Goal: Task Accomplishment & Management: Manage account settings

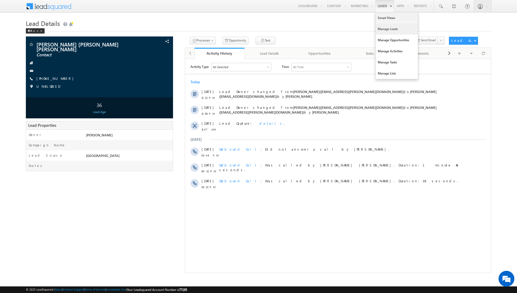
click at [386, 30] on link "Manage Leads" at bounding box center [397, 28] width 42 height 11
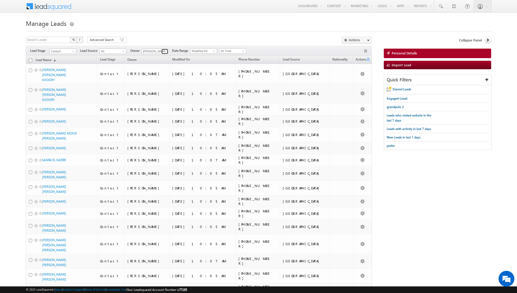
click at [161, 50] on link at bounding box center [164, 51] width 7 height 5
click at [157, 71] on span "aakash.arora@indglobal.ae" at bounding box center [167, 71] width 47 height 4
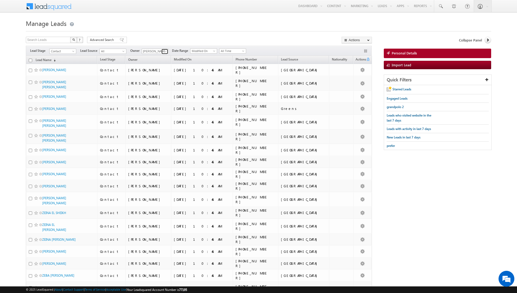
click at [164, 52] on span at bounding box center [165, 51] width 4 height 4
click at [164, 37] on div "Search Leads X ? 98 results found Advanced Search Advanced Search Advanced sear…" at bounding box center [199, 41] width 346 height 8
click at [165, 51] on span at bounding box center [165, 51] width 4 height 4
click at [157, 56] on link "Any" at bounding box center [168, 56] width 53 height 6
type input "Any"
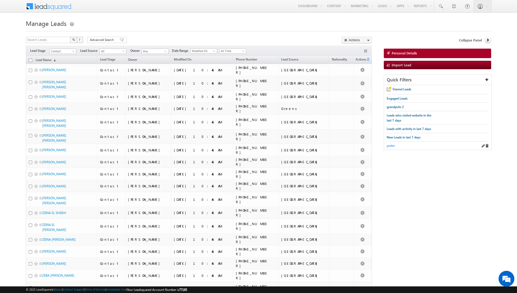
click at [391, 145] on span "prefer" at bounding box center [391, 145] width 8 height 4
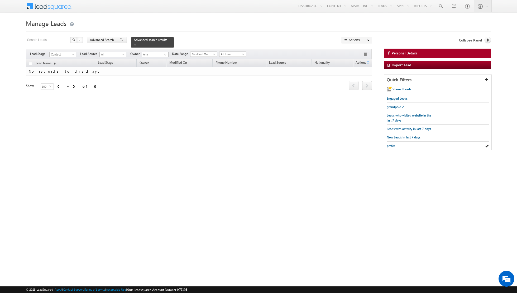
click at [120, 40] on span at bounding box center [122, 40] width 4 height 4
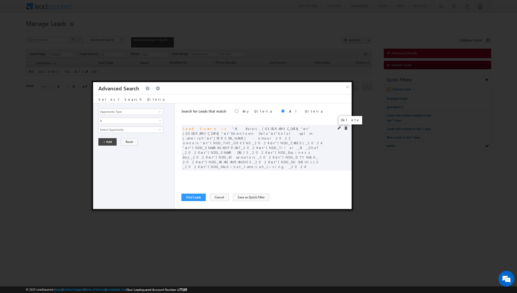
click at [346, 128] on span at bounding box center [346, 128] width 4 height 4
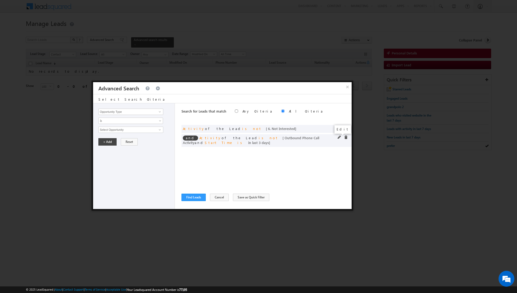
click at [339, 136] on span at bounding box center [340, 137] width 4 height 4
click at [144, 165] on input "3" at bounding box center [146, 165] width 33 height 6
type input "6"
click at [107, 181] on button "+ Add" at bounding box center [107, 179] width 18 height 7
click at [190, 196] on button "Find Leads" at bounding box center [193, 196] width 24 height 7
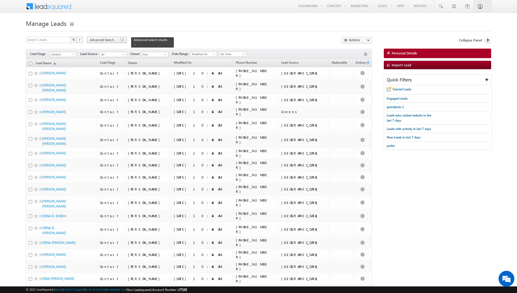
click at [120, 41] on span at bounding box center [122, 40] width 4 height 4
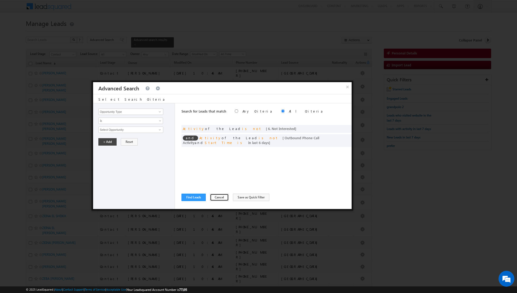
click at [216, 198] on button "Cancel" at bounding box center [219, 196] width 19 height 7
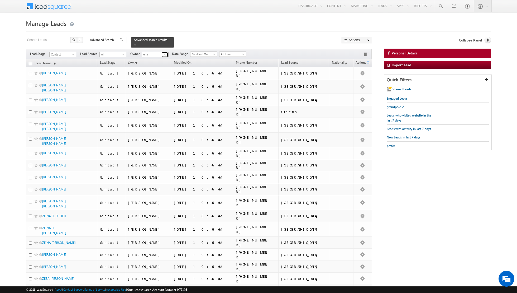
click at [161, 53] on link at bounding box center [164, 54] width 7 height 5
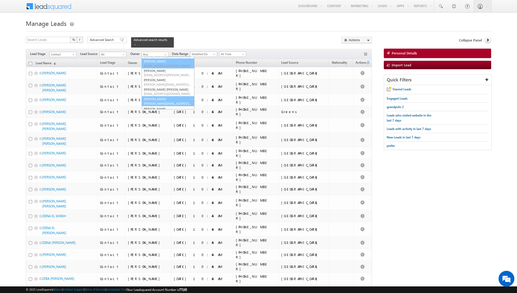
scroll to position [30, 0]
click at [151, 100] on span "[PERSON_NAME][EMAIL_ADDRESS][PERSON_NAME][DOMAIN_NAME]" at bounding box center [167, 101] width 47 height 4
type input "[PERSON_NAME]"
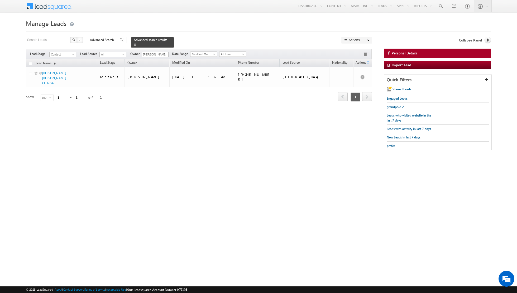
click at [131, 45] on div "Advanced search results" at bounding box center [152, 42] width 43 height 10
click at [131, 44] on div "Advanced search results" at bounding box center [152, 42] width 43 height 10
click at [134, 45] on span at bounding box center [135, 44] width 3 height 3
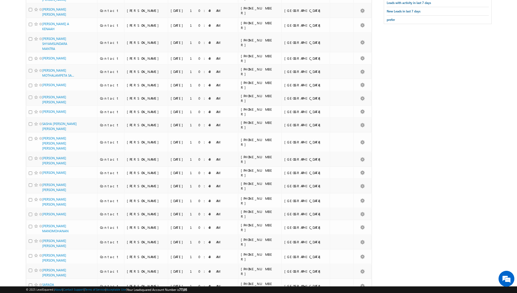
scroll to position [0, 0]
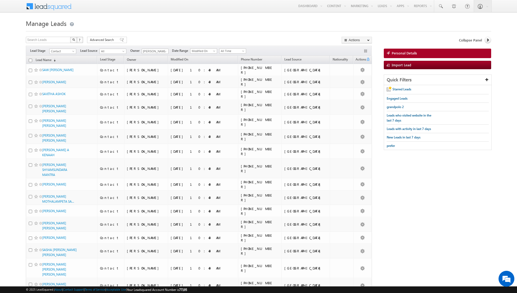
click at [31, 59] on input "checkbox" at bounding box center [30, 60] width 3 height 3
checkbox input "true"
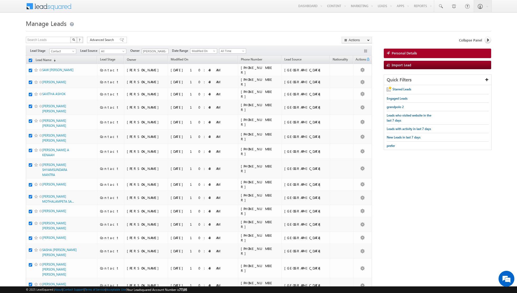
checkbox input "true"
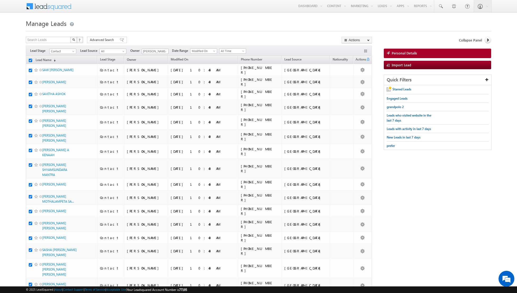
checkbox input "true"
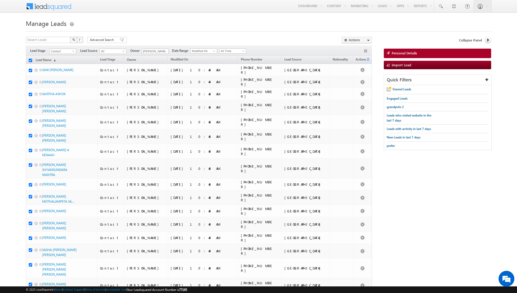
checkbox input "true"
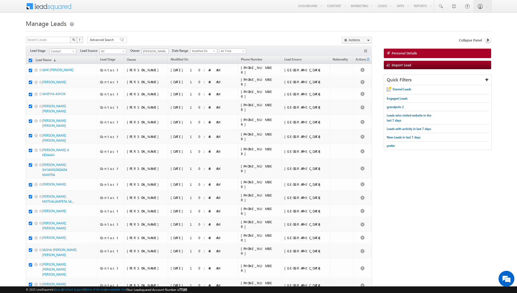
checkbox input "true"
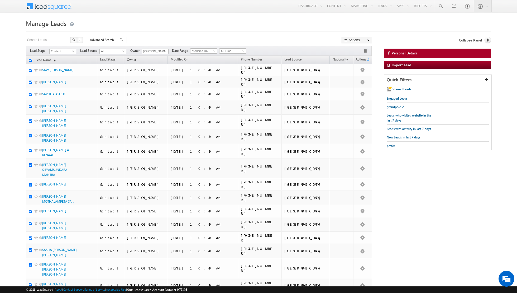
checkbox input "true"
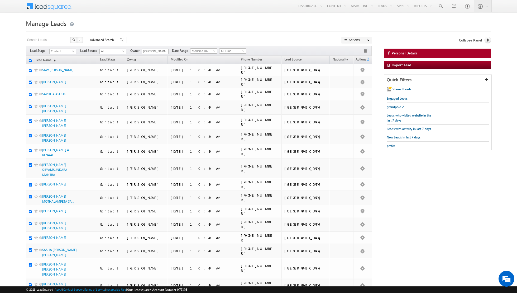
checkbox input "true"
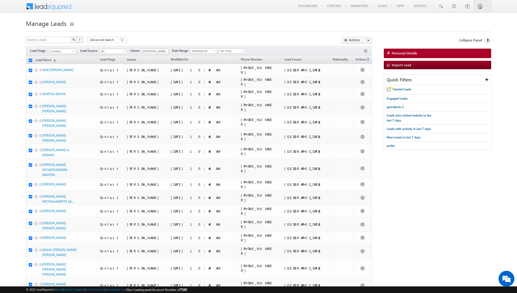
checkbox input "true"
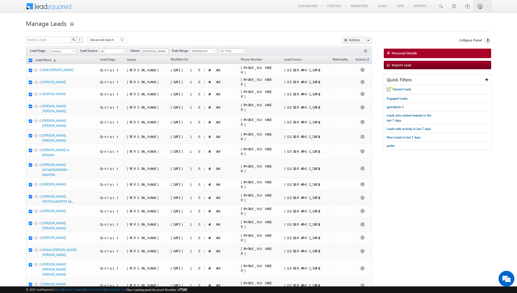
checkbox input "true"
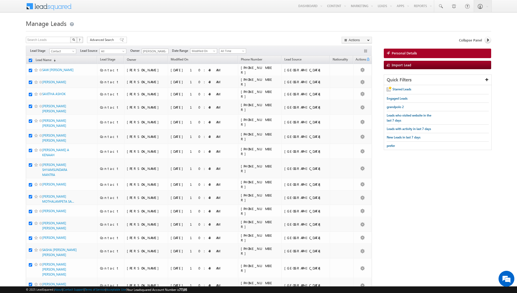
checkbox input "true"
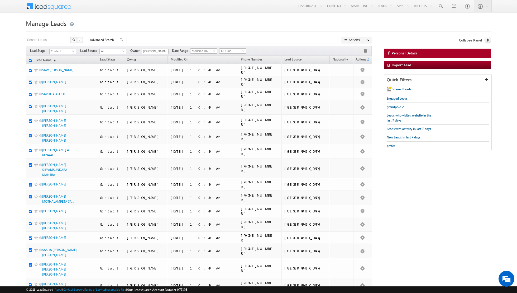
checkbox input "true"
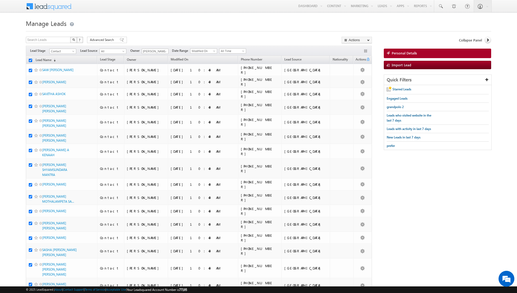
checkbox input "true"
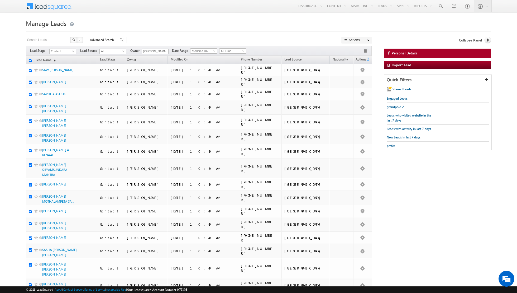
checkbox input "true"
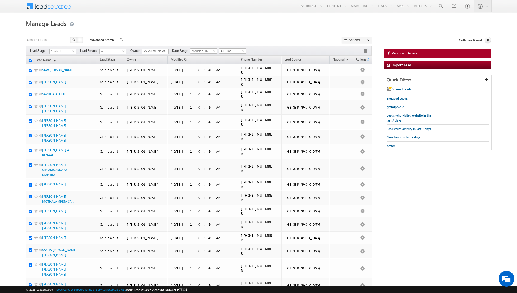
checkbox input "true"
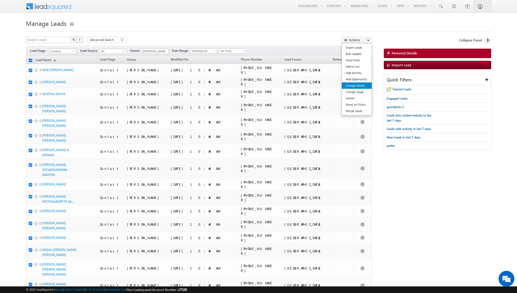
click at [353, 84] on link "Change Owner" at bounding box center [357, 85] width 30 height 6
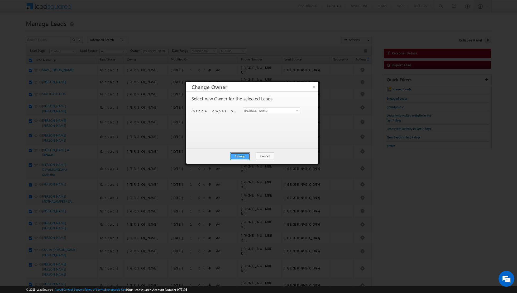
click at [237, 156] on button "Change" at bounding box center [240, 155] width 20 height 7
click at [253, 155] on button "Close" at bounding box center [253, 155] width 17 height 7
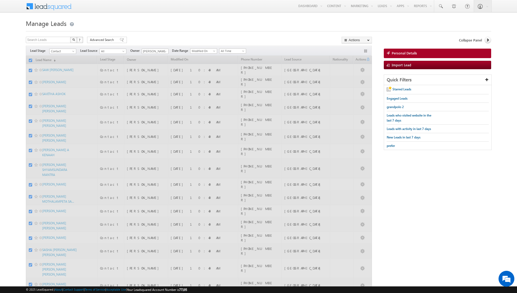
checkbox input "false"
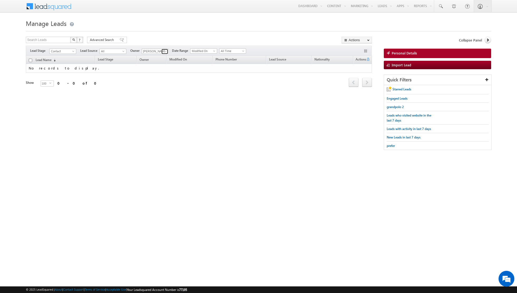
click at [163, 50] on span at bounding box center [165, 51] width 4 height 4
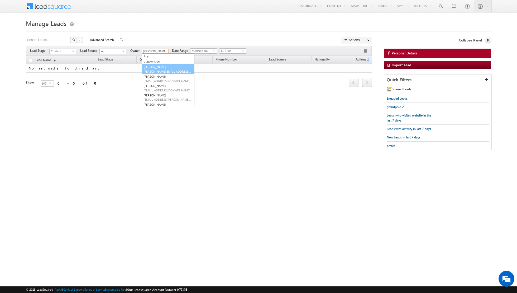
click at [157, 70] on span "[PERSON_NAME][EMAIL_ADDRESS][DOMAIN_NAME]" at bounding box center [167, 71] width 47 height 4
type input "[PERSON_NAME]"
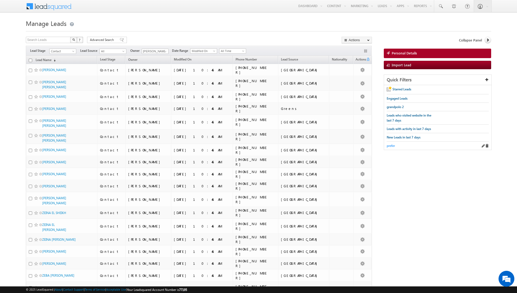
click at [390, 145] on span "prefer" at bounding box center [391, 145] width 8 height 4
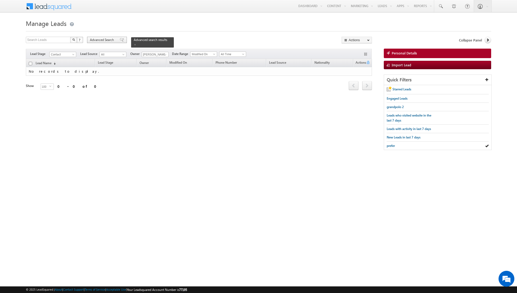
click at [120, 41] on span at bounding box center [122, 40] width 4 height 4
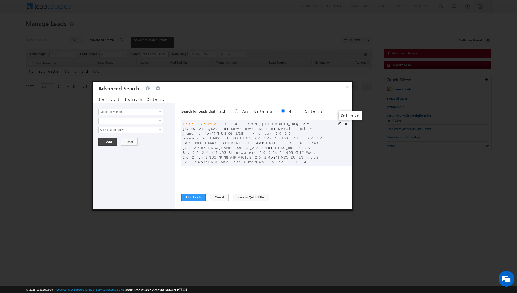
click at [347, 123] on span at bounding box center [346, 123] width 4 height 4
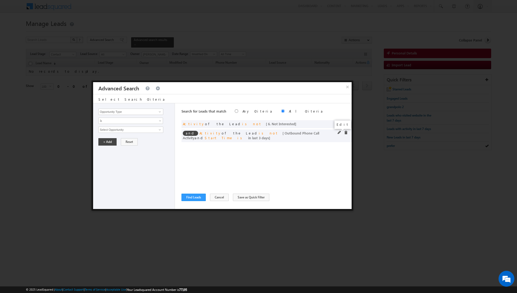
click at [338, 132] on span at bounding box center [340, 133] width 4 height 4
click at [144, 165] on input "3" at bounding box center [146, 165] width 33 height 6
type input "6"
click at [104, 179] on button "+ Add" at bounding box center [107, 179] width 18 height 7
click at [189, 198] on button "Find Leads" at bounding box center [193, 196] width 24 height 7
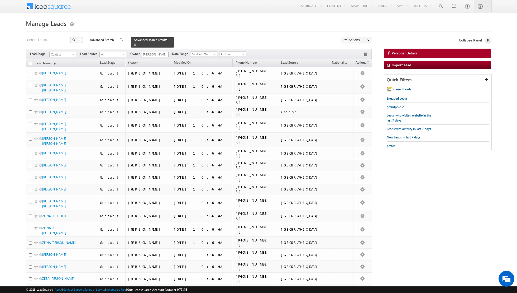
click at [134, 44] on span at bounding box center [135, 44] width 3 height 3
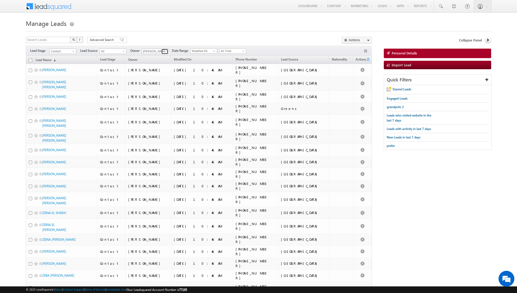
click at [164, 52] on span at bounding box center [165, 51] width 4 height 4
click at [158, 79] on span "[EMAIL_ADDRESS][DOMAIN_NAME]" at bounding box center [167, 81] width 47 height 4
type input "[PERSON_NAME]"
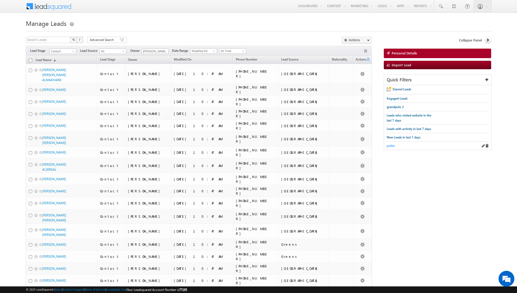
click at [391, 144] on span "prefer" at bounding box center [391, 145] width 8 height 4
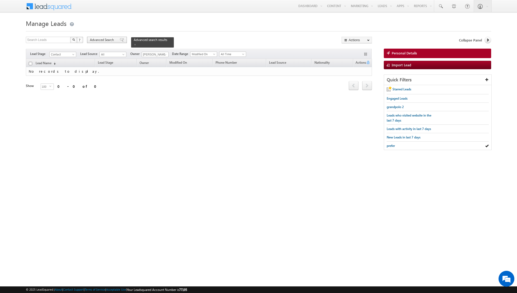
click at [120, 41] on span at bounding box center [122, 40] width 4 height 4
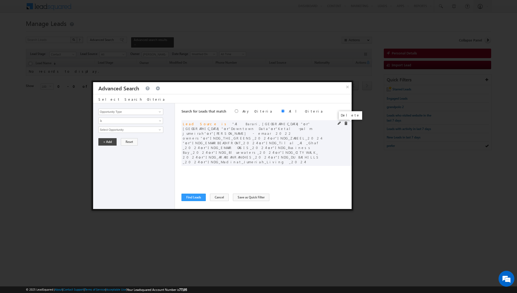
click at [346, 122] on span at bounding box center [346, 123] width 4 height 4
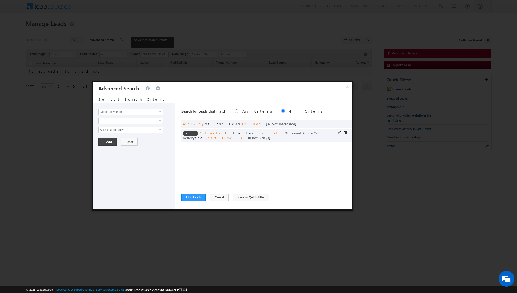
click at [337, 132] on div "and Activity of the Lead is not [ Outbound Phone Call Activity and Start Time i…" at bounding box center [266, 135] width 170 height 13
click at [339, 132] on span at bounding box center [340, 133] width 4 height 4
click at [142, 166] on input "3" at bounding box center [146, 165] width 33 height 6
type input "6"
click at [103, 180] on button "+ Add" at bounding box center [107, 179] width 18 height 7
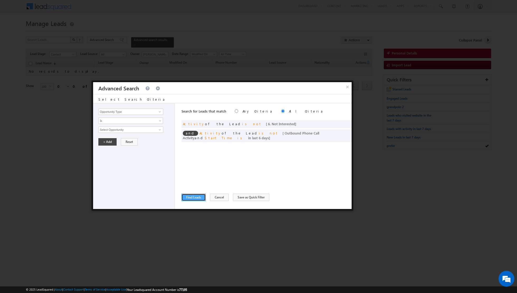
click at [190, 197] on button "Find Leads" at bounding box center [193, 196] width 24 height 7
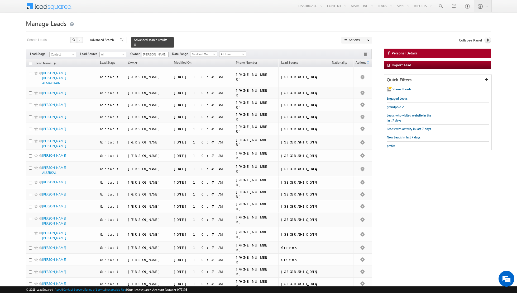
click at [134, 44] on span at bounding box center [135, 44] width 3 height 3
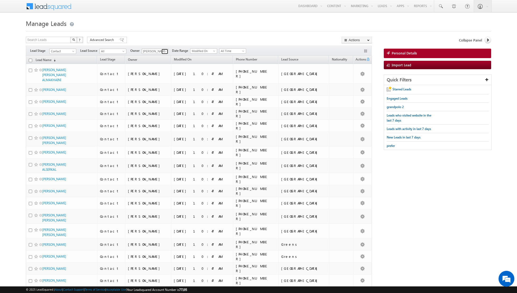
click at [163, 52] on span at bounding box center [165, 51] width 4 height 4
click at [157, 85] on link "Dinesh Kumar dinesh.kumar@indglobal.ae" at bounding box center [168, 88] width 53 height 10
type input "[PERSON_NAME]"
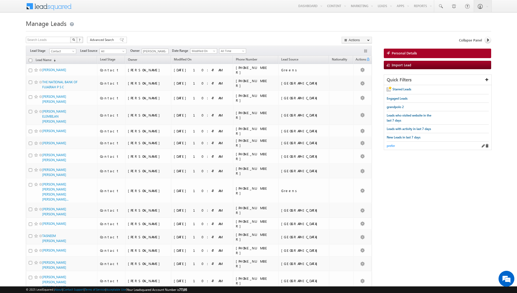
click at [392, 145] on span "prefer" at bounding box center [391, 145] width 8 height 4
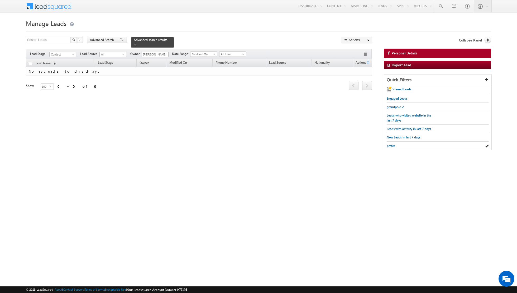
click at [120, 40] on span at bounding box center [122, 40] width 4 height 4
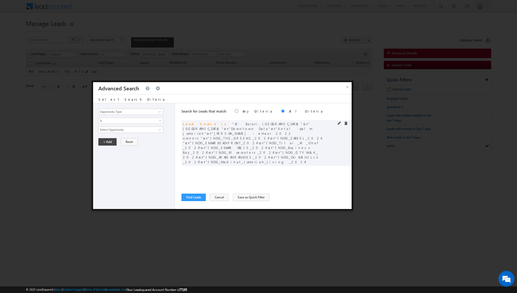
click at [346, 124] on span at bounding box center [346, 123] width 4 height 4
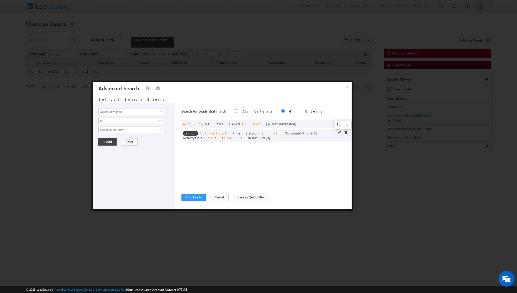
click at [340, 131] on span at bounding box center [340, 133] width 4 height 4
click at [140, 162] on input "3" at bounding box center [146, 165] width 33 height 6
type input "6"
click at [108, 179] on button "+ Add" at bounding box center [107, 179] width 18 height 7
click at [191, 197] on button "Find Leads" at bounding box center [193, 196] width 24 height 7
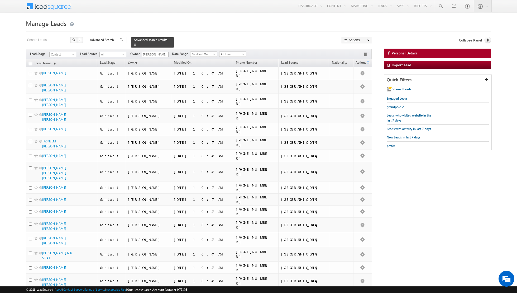
click at [134, 46] on link at bounding box center [135, 44] width 3 height 4
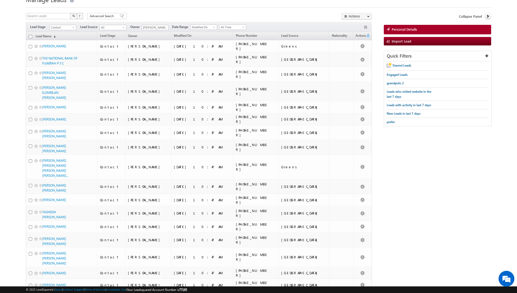
scroll to position [9, 0]
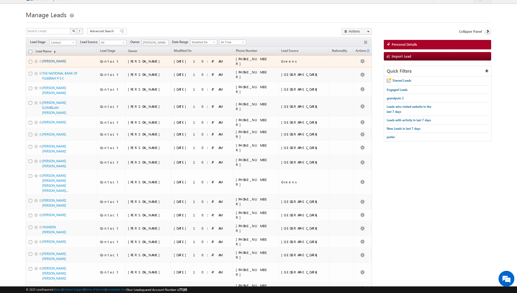
click at [53, 60] on link "THIERRY ERIC TARDIVENT" at bounding box center [54, 61] width 24 height 4
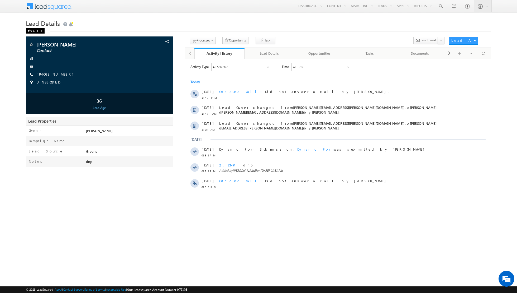
click at [34, 32] on div "Back" at bounding box center [35, 30] width 19 height 5
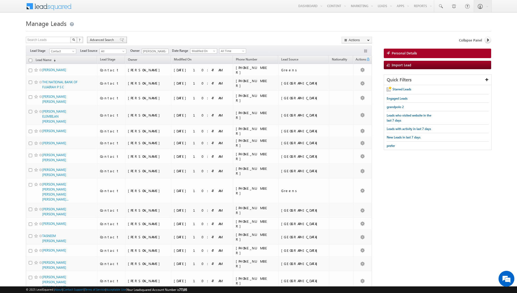
click at [120, 40] on span at bounding box center [122, 40] width 4 height 4
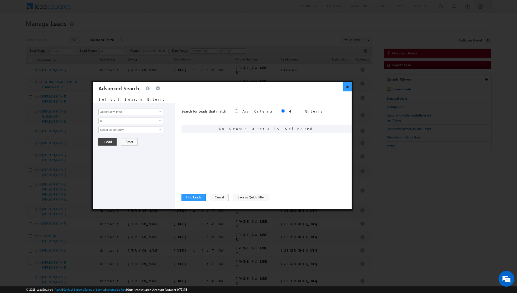
click at [346, 87] on button "×" at bounding box center [347, 86] width 9 height 9
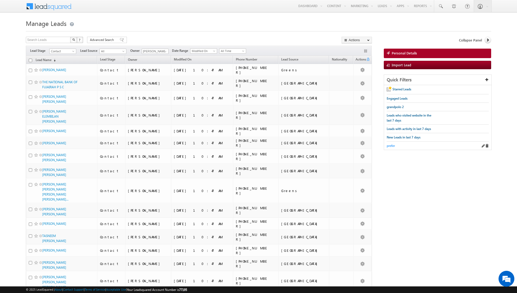
click at [392, 144] on span "prefer" at bounding box center [391, 145] width 8 height 4
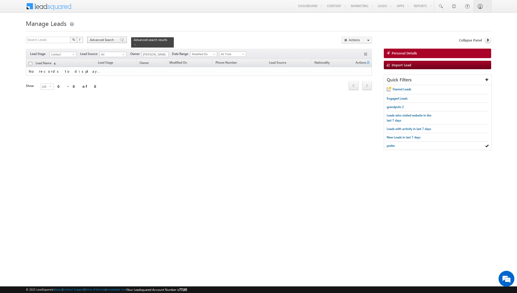
click at [115, 42] on div "Advanced Search" at bounding box center [107, 40] width 40 height 6
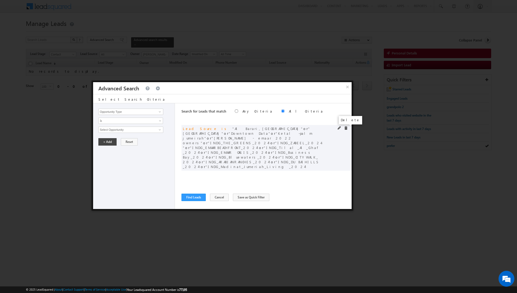
click at [346, 127] on span at bounding box center [346, 128] width 4 height 4
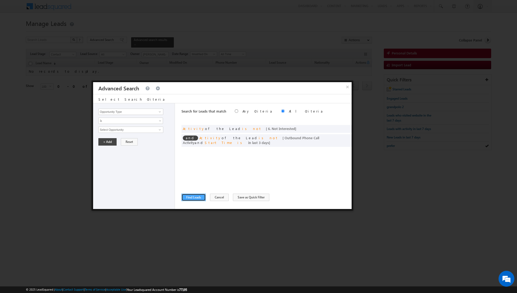
click at [194, 197] on button "Find Leads" at bounding box center [193, 196] width 24 height 7
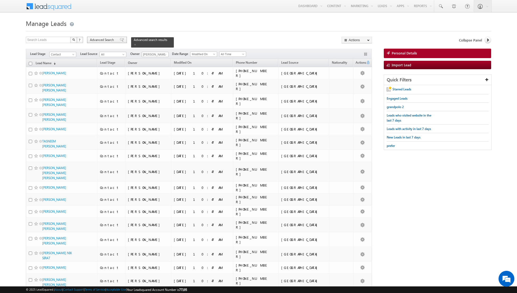
click at [120, 40] on span at bounding box center [122, 40] width 4 height 4
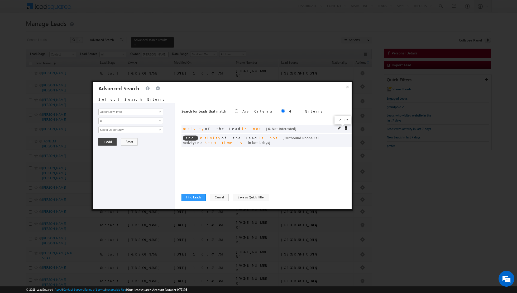
click at [339, 128] on span at bounding box center [340, 128] width 4 height 4
click at [141, 121] on span "Is Not" at bounding box center [127, 120] width 57 height 5
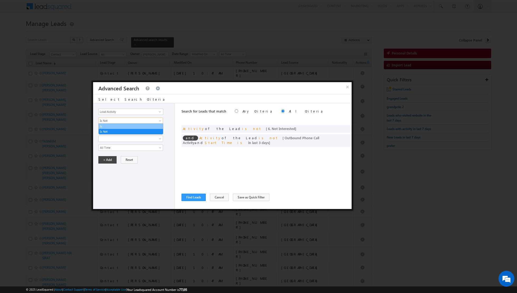
click at [128, 126] on link "Is" at bounding box center [131, 126] width 64 height 5
click at [107, 141] on button "+ Add" at bounding box center [107, 141] width 18 height 7
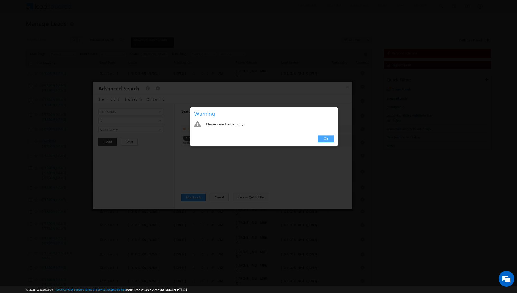
click at [330, 139] on link "Ok" at bounding box center [326, 138] width 16 height 7
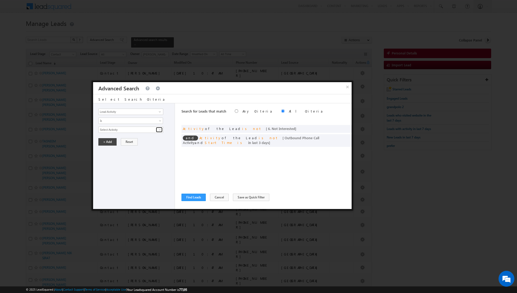
click at [157, 128] on link at bounding box center [159, 129] width 7 height 5
click at [108, 149] on link "6. Not Interested" at bounding box center [130, 150] width 65 height 6
type input "6. Not Interested"
click at [104, 157] on button "+ Add" at bounding box center [107, 159] width 18 height 7
click at [193, 197] on button "Find Leads" at bounding box center [193, 196] width 24 height 7
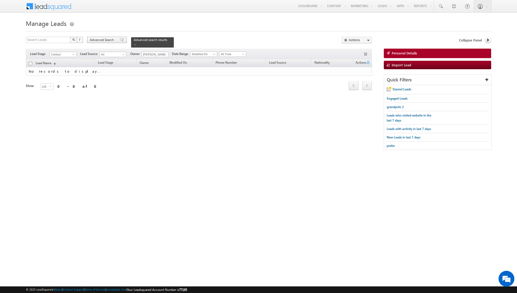
click at [118, 42] on div "Advanced Search" at bounding box center [107, 40] width 40 height 6
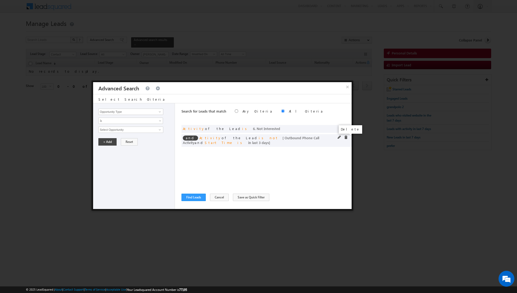
click at [347, 138] on span at bounding box center [346, 137] width 4 height 4
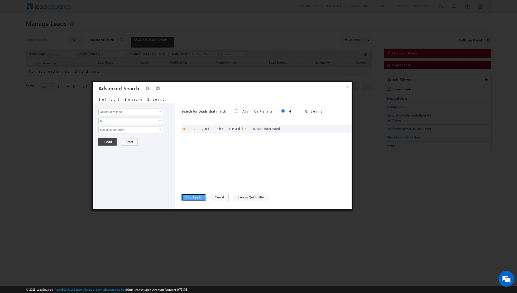
click at [189, 198] on button "Find Leads" at bounding box center [193, 196] width 24 height 7
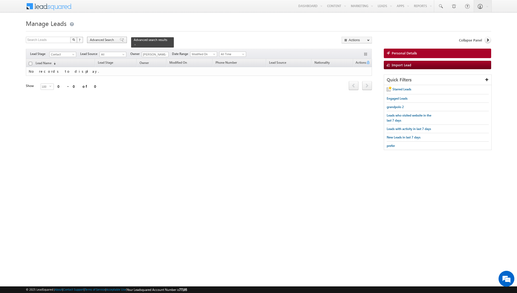
click at [117, 42] on div "Advanced Search" at bounding box center [107, 40] width 40 height 6
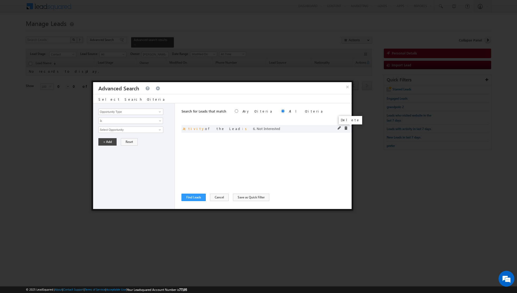
click at [345, 127] on span at bounding box center [346, 128] width 4 height 4
click at [218, 196] on button "Cancel" at bounding box center [219, 196] width 19 height 7
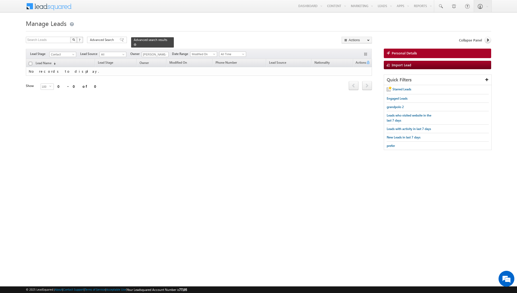
click at [134, 43] on span at bounding box center [135, 44] width 3 height 3
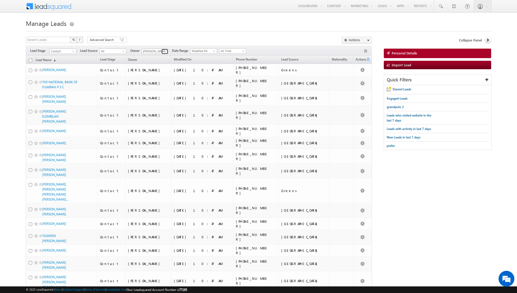
click at [164, 51] on span at bounding box center [165, 51] width 4 height 4
click at [160, 95] on link "[PERSON_NAME] [EMAIL_ADDRESS][PERSON_NAME][DOMAIN_NAME]" at bounding box center [168, 97] width 53 height 10
type input "[PERSON_NAME]"
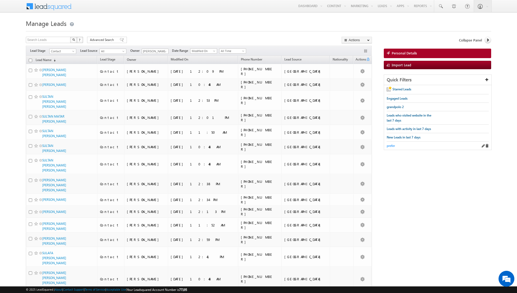
click at [390, 143] on span "prefer" at bounding box center [391, 145] width 8 height 4
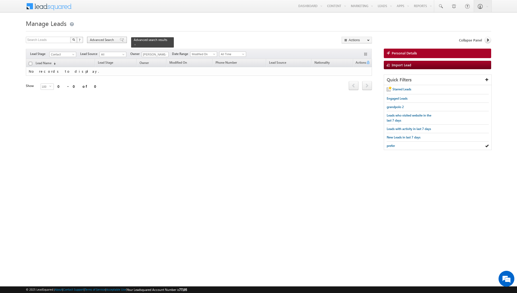
click at [117, 42] on div "Advanced Search" at bounding box center [107, 40] width 40 height 6
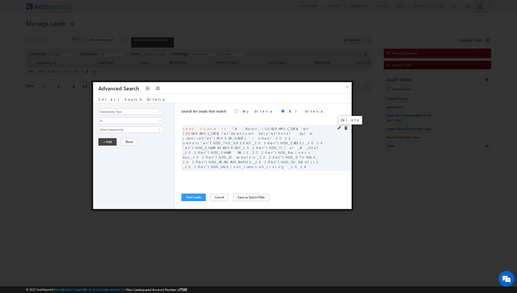
click at [347, 128] on span at bounding box center [346, 128] width 4 height 4
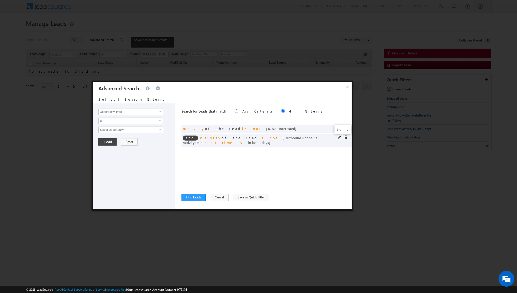
click at [338, 137] on span at bounding box center [340, 137] width 4 height 4
click at [147, 165] on input "3" at bounding box center [146, 165] width 33 height 6
type input "6"
click at [102, 179] on button "+ Add" at bounding box center [107, 179] width 18 height 7
click at [191, 197] on button "Find Leads" at bounding box center [193, 196] width 24 height 7
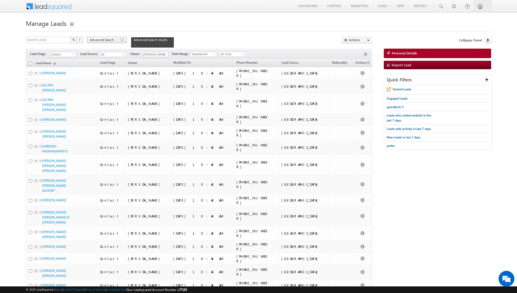
click at [120, 41] on span at bounding box center [122, 40] width 4 height 4
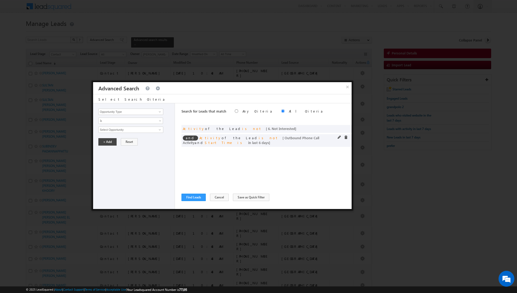
click at [336, 135] on div "and Activity of the Lead is not [ Outbound Phone Call Activity and Start Time i…" at bounding box center [266, 140] width 170 height 13
click at [338, 136] on span at bounding box center [340, 137] width 4 height 4
click at [143, 165] on input "6" at bounding box center [146, 165] width 33 height 6
type input "3"
click at [108, 179] on button "+ Add" at bounding box center [107, 179] width 18 height 7
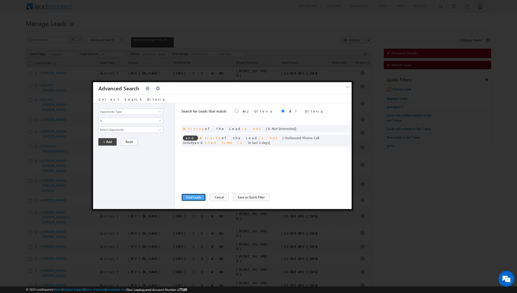
click at [192, 196] on button "Find Leads" at bounding box center [193, 196] width 24 height 7
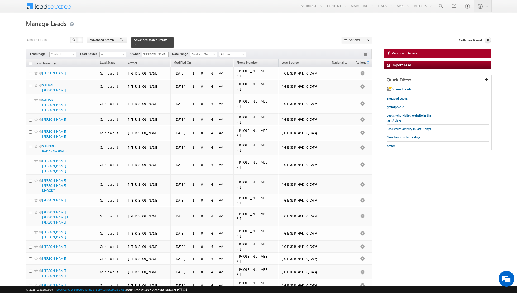
click at [120, 41] on span at bounding box center [122, 40] width 4 height 4
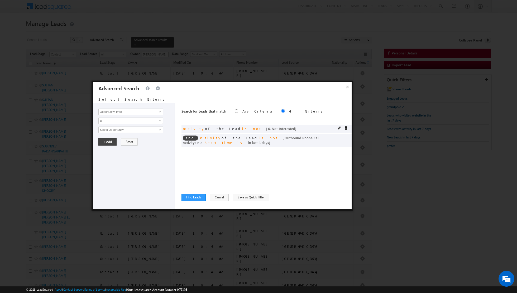
click at [343, 127] on div at bounding box center [344, 128] width 13 height 5
click at [347, 127] on span at bounding box center [346, 128] width 4 height 4
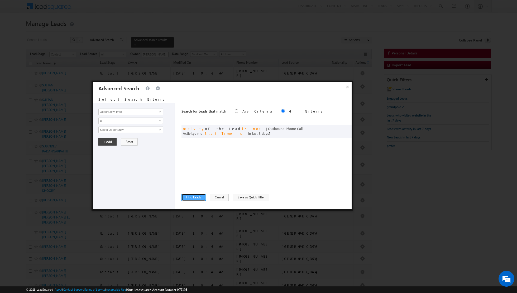
click at [192, 196] on button "Find Leads" at bounding box center [193, 196] width 24 height 7
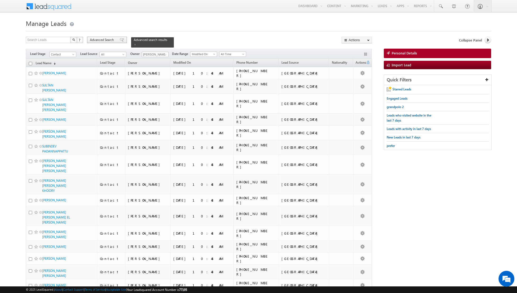
click at [120, 39] on span at bounding box center [122, 40] width 4 height 4
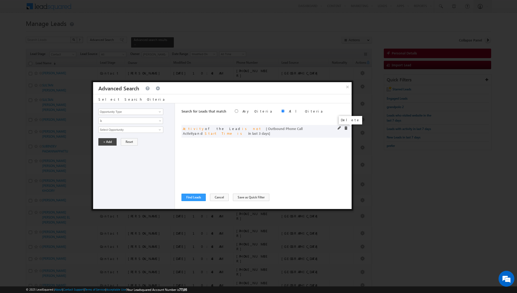
click at [346, 128] on span at bounding box center [346, 128] width 4 height 4
click at [348, 86] on button "×" at bounding box center [347, 86] width 9 height 9
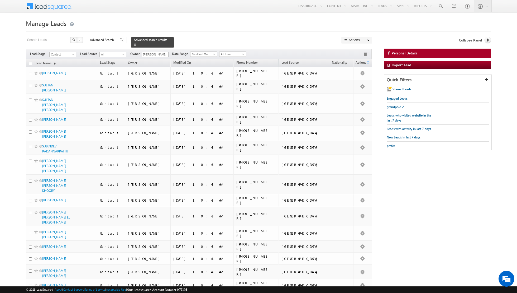
click at [134, 44] on span at bounding box center [135, 44] width 3 height 3
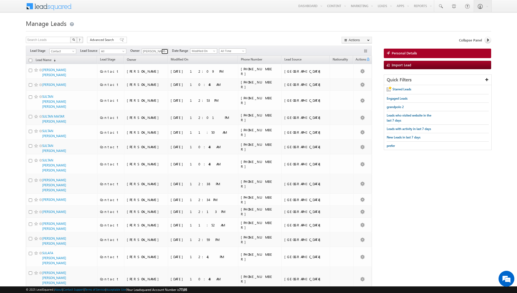
click at [164, 52] on span at bounding box center [165, 51] width 4 height 4
click at [156, 93] on link "Muhammad Shibily muhammad.shibily@indglobal.ae" at bounding box center [168, 96] width 53 height 10
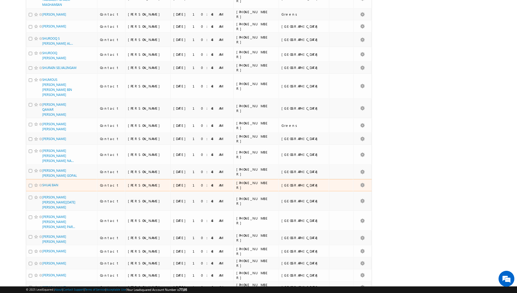
scroll to position [0, 0]
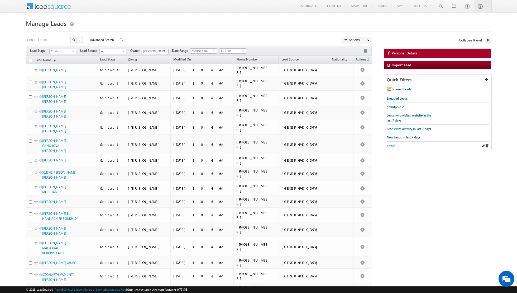
click at [390, 144] on span "prefer" at bounding box center [391, 145] width 8 height 4
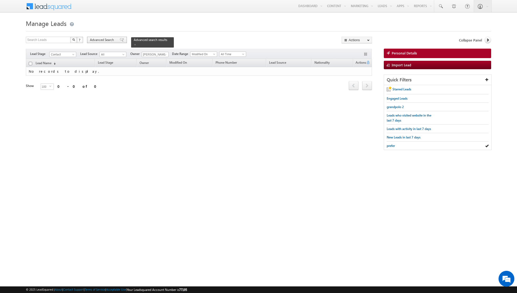
click at [120, 39] on span at bounding box center [122, 40] width 4 height 4
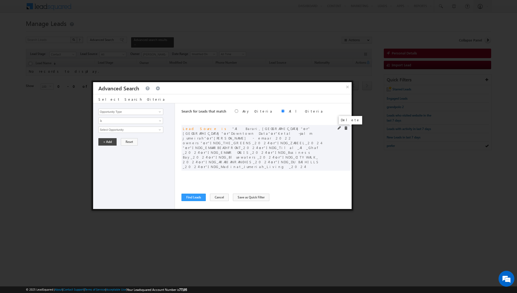
click at [346, 129] on span at bounding box center [346, 128] width 4 height 4
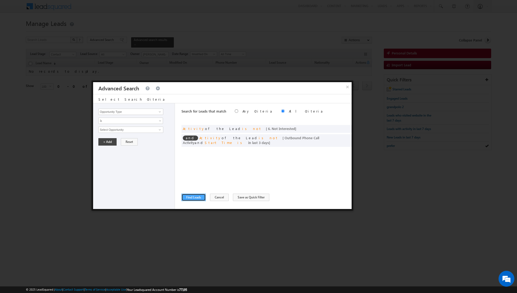
click at [192, 196] on button "Find Leads" at bounding box center [193, 196] width 24 height 7
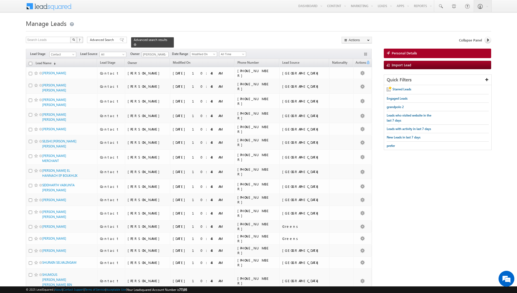
click at [134, 43] on span at bounding box center [135, 44] width 3 height 3
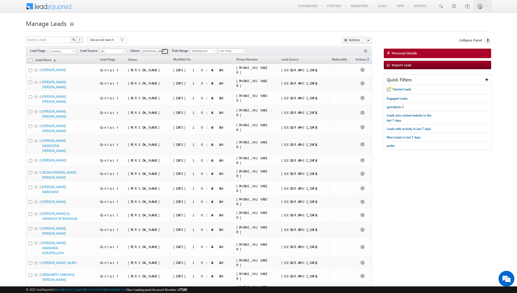
click at [164, 51] on span at bounding box center [165, 51] width 4 height 4
click at [165, 91] on link "Nandhana Anil nandhana.anil@indglobal.ae" at bounding box center [168, 92] width 53 height 10
type input "[PERSON_NAME] [PERSON_NAME]"
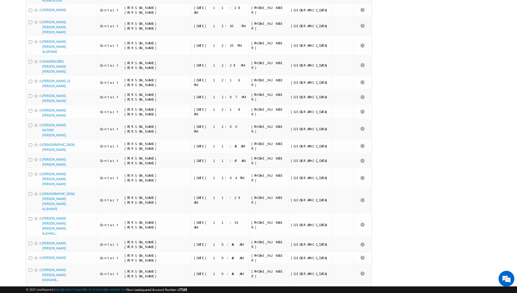
scroll to position [0, 0]
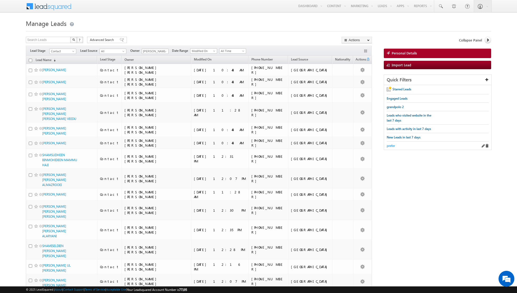
click at [391, 145] on span "prefer" at bounding box center [391, 145] width 8 height 4
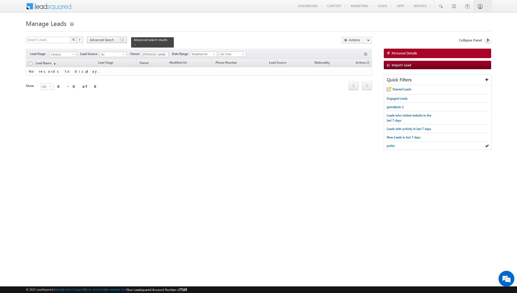
click at [121, 41] on div "Advanced Search" at bounding box center [107, 40] width 40 height 6
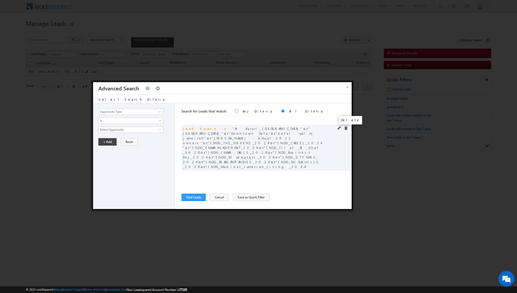
click at [346, 128] on span at bounding box center [346, 128] width 4 height 4
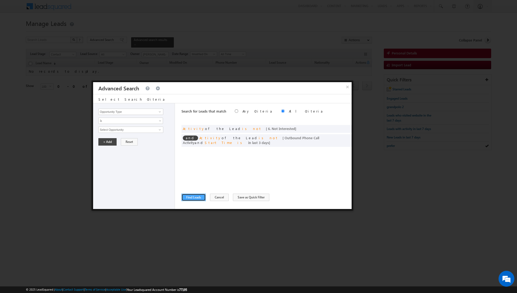
click at [191, 198] on button "Find Leads" at bounding box center [193, 196] width 24 height 7
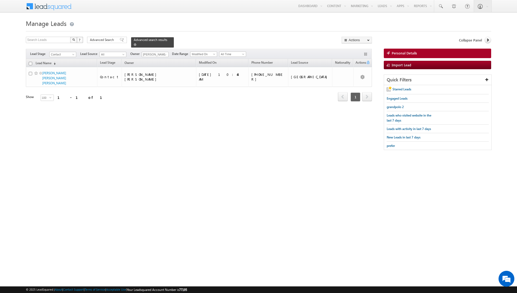
click at [134, 44] on span at bounding box center [135, 44] width 3 height 3
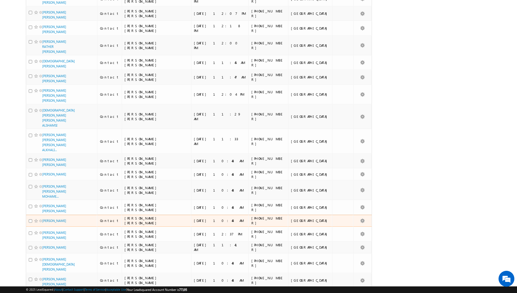
scroll to position [288, 0]
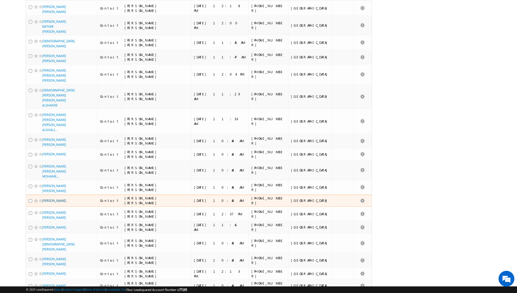
click at [54, 198] on link "SHAHNAZ NOORUDDIN" at bounding box center [54, 200] width 24 height 4
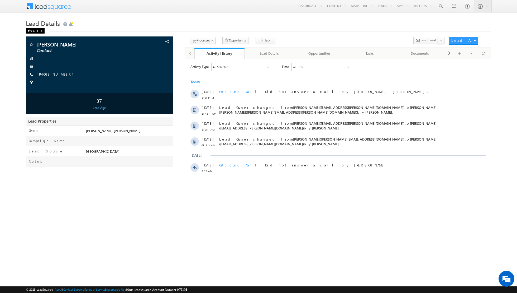
click at [31, 30] on div "Back" at bounding box center [35, 30] width 19 height 5
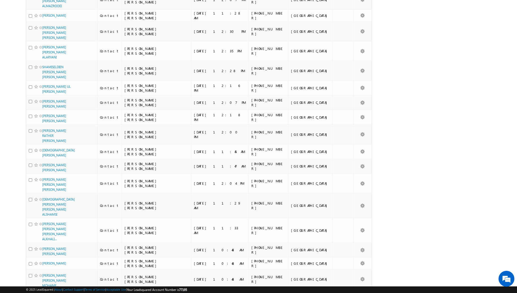
scroll to position [355, 0]
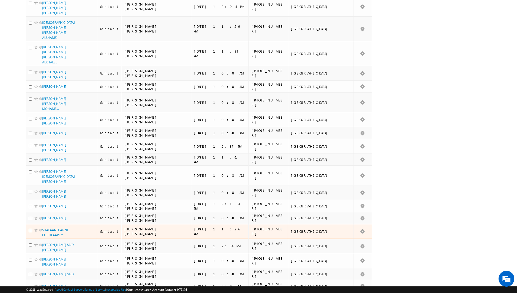
click at [56, 227] on span "SHAFAANI DANNI CHITHLAAPILY" at bounding box center [60, 232] width 36 height 10
click at [55, 228] on link "SHAFAANI DANNI CHITHLAAPILY" at bounding box center [55, 232] width 26 height 9
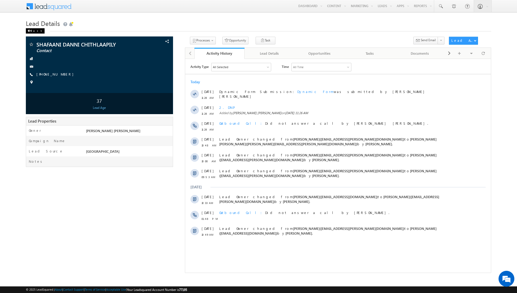
click at [31, 30] on div "Back" at bounding box center [35, 30] width 19 height 5
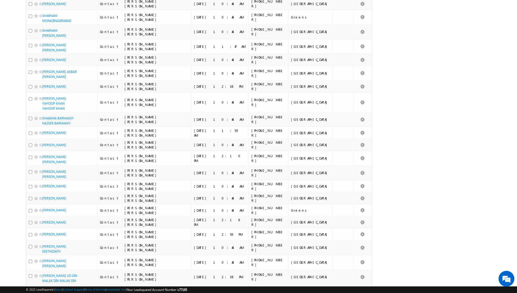
scroll to position [742, 0]
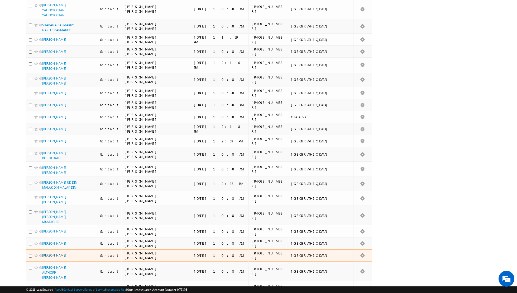
click at [50, 253] on link "[PERSON_NAME]" at bounding box center [54, 255] width 24 height 4
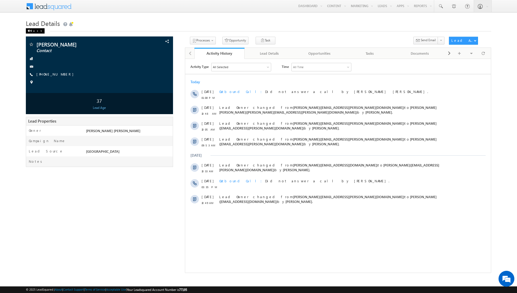
click at [33, 32] on div "Back" at bounding box center [35, 30] width 19 height 5
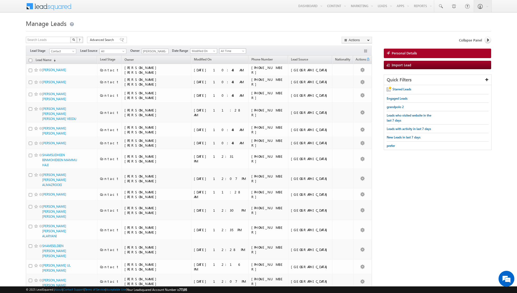
click at [237, 51] on span "All Time" at bounding box center [231, 51] width 25 height 5
click at [225, 74] on link "Today" at bounding box center [230, 73] width 27 height 5
click at [120, 40] on span at bounding box center [122, 40] width 4 height 4
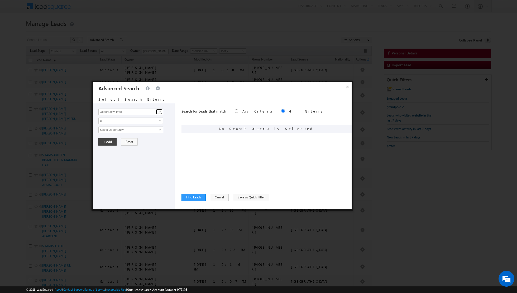
click at [161, 113] on span at bounding box center [160, 111] width 4 height 4
click at [138, 117] on link "Lead Activity" at bounding box center [130, 117] width 65 height 6
click at [140, 129] on input "Select Activity" at bounding box center [130, 129] width 65 height 6
click at [152, 121] on span "Is" at bounding box center [127, 120] width 57 height 5
click at [161, 121] on span at bounding box center [161, 121] width 4 height 4
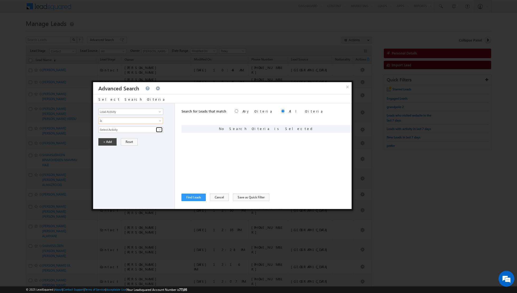
click at [161, 129] on span at bounding box center [160, 129] width 4 height 4
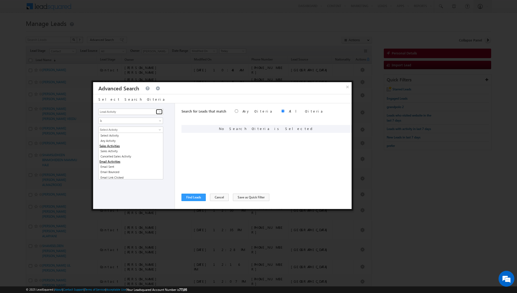
click at [161, 112] on span at bounding box center [160, 111] width 4 height 4
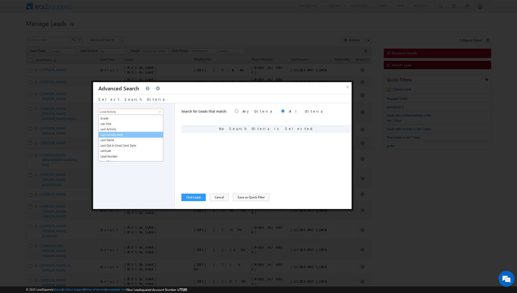
click at [119, 132] on link "Last Activity Date" at bounding box center [130, 135] width 65 height 6
type input "Last Activity Date"
click at [156, 129] on link "All Time" at bounding box center [130, 129] width 65 height 6
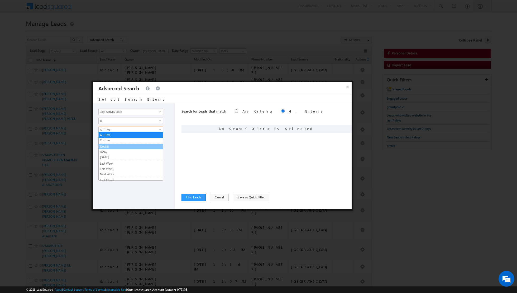
click at [130, 145] on link "[DATE]" at bounding box center [131, 146] width 64 height 5
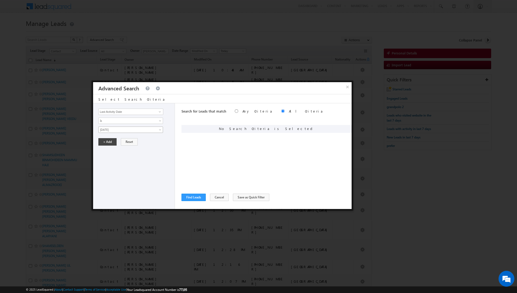
click at [159, 129] on span at bounding box center [161, 130] width 4 height 4
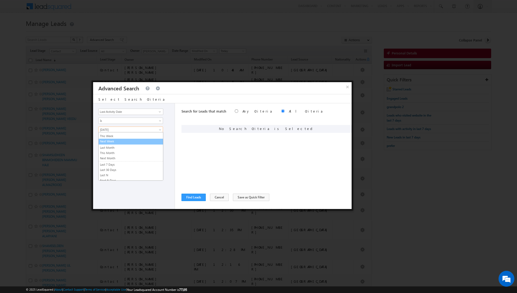
scroll to position [0, 0]
click at [116, 147] on link "[DATE]" at bounding box center [131, 146] width 64 height 5
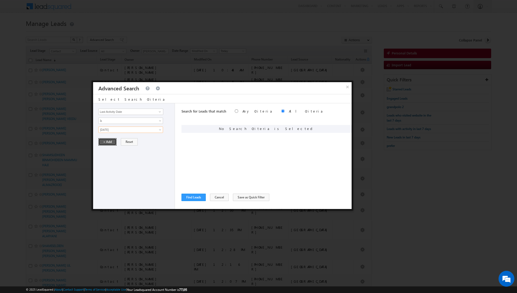
click at [107, 142] on button "+ Add" at bounding box center [107, 141] width 18 height 7
click at [189, 197] on button "Find Leads" at bounding box center [193, 196] width 24 height 7
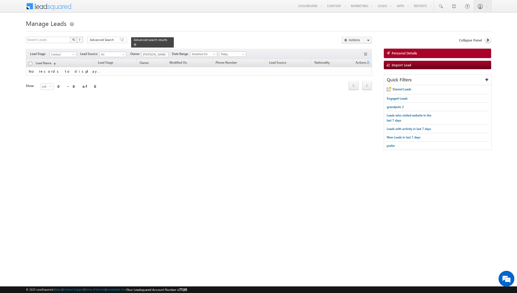
click at [134, 46] on link at bounding box center [135, 44] width 3 height 4
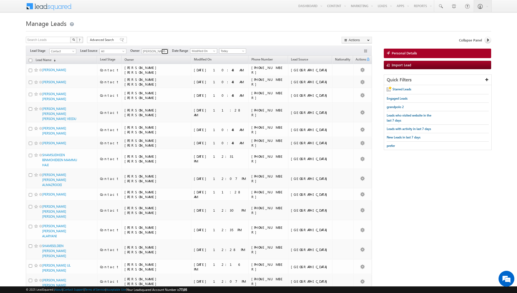
click at [164, 52] on span at bounding box center [165, 51] width 4 height 4
click at [153, 95] on link "Riya Raj riya.raj@indglobal.ae" at bounding box center [168, 98] width 53 height 10
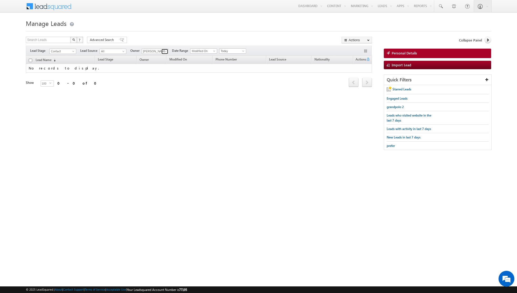
click at [163, 52] on span at bounding box center [165, 51] width 4 height 4
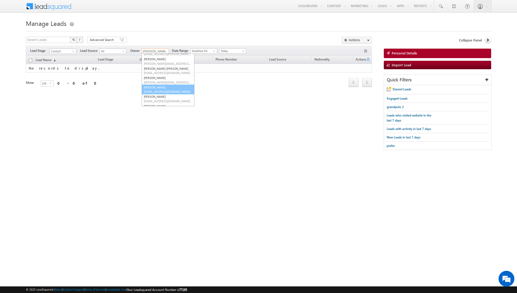
scroll to position [52, 0]
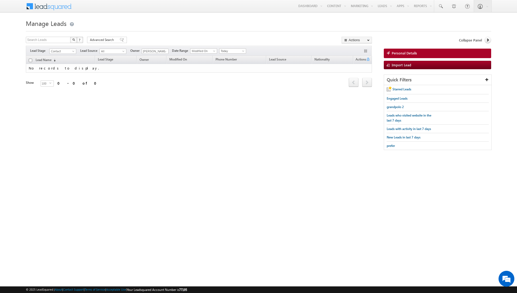
click at [216, 93] on div "Lead Name (sorted descending) Lead Stage Owner Modified On Phone Number Lead So…" at bounding box center [199, 75] width 346 height 39
click at [164, 53] on span at bounding box center [165, 51] width 4 height 4
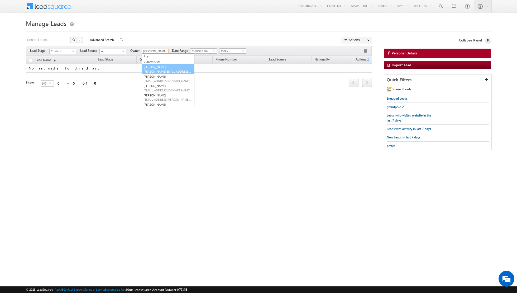
click at [157, 71] on span "[PERSON_NAME][EMAIL_ADDRESS][DOMAIN_NAME]" at bounding box center [167, 71] width 47 height 4
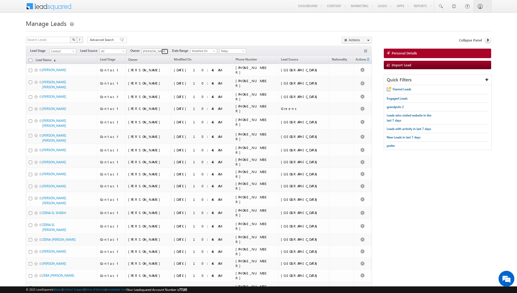
click at [163, 50] on span at bounding box center [165, 51] width 4 height 4
click at [156, 99] on link "Shiva Sisodia shiva.sisodia@indglobal.ae" at bounding box center [168, 101] width 53 height 10
type input "[PERSON_NAME]"
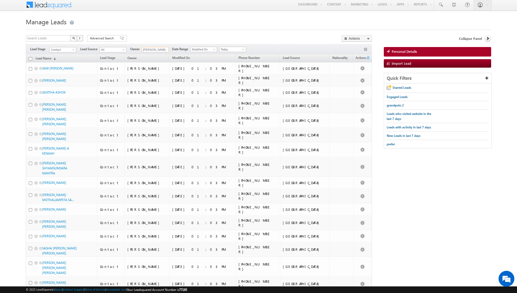
scroll to position [0, 0]
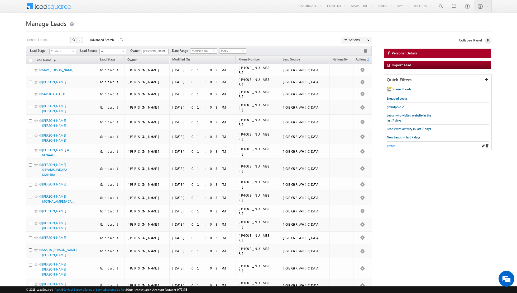
click at [388, 143] on span "prefer" at bounding box center [391, 145] width 8 height 4
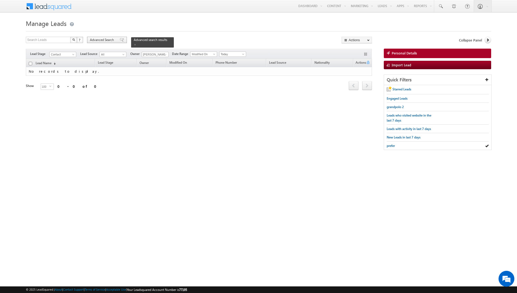
click at [120, 41] on span at bounding box center [122, 40] width 4 height 4
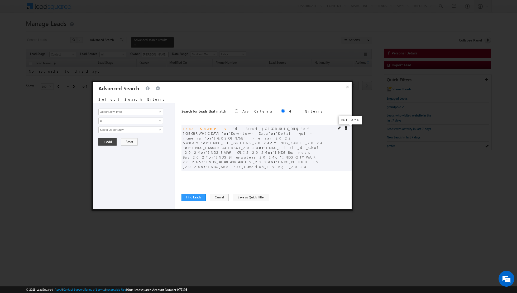
click at [346, 127] on span at bounding box center [346, 128] width 4 height 4
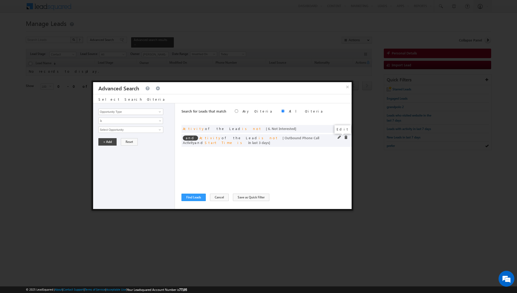
click at [339, 137] on span at bounding box center [340, 137] width 4 height 4
click at [146, 162] on input "3" at bounding box center [146, 165] width 33 height 6
type input "6"
click at [101, 178] on button "+ Add" at bounding box center [107, 179] width 18 height 7
click at [192, 197] on button "Find Leads" at bounding box center [193, 196] width 24 height 7
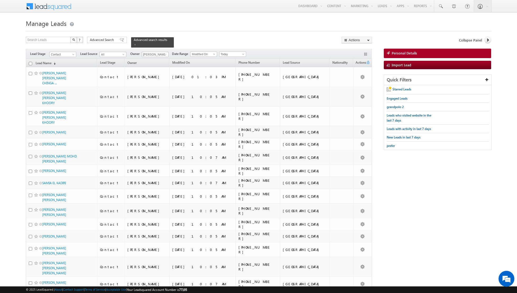
click at [31, 63] on input "checkbox" at bounding box center [30, 63] width 3 height 3
checkbox input "true"
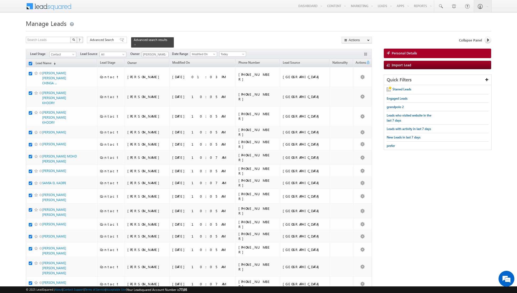
checkbox input "true"
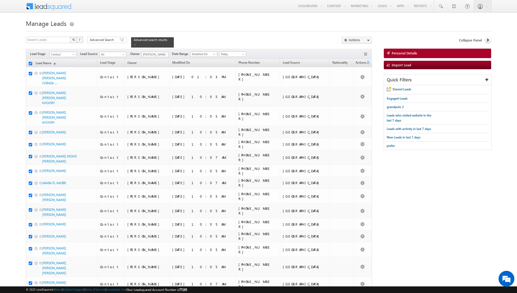
checkbox input "true"
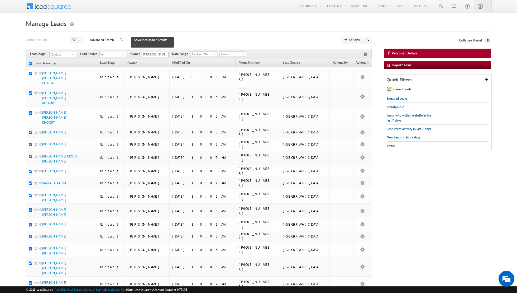
checkbox input "true"
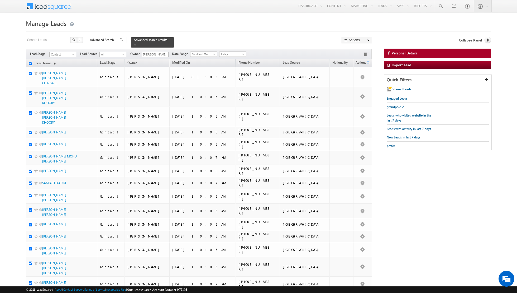
checkbox input "true"
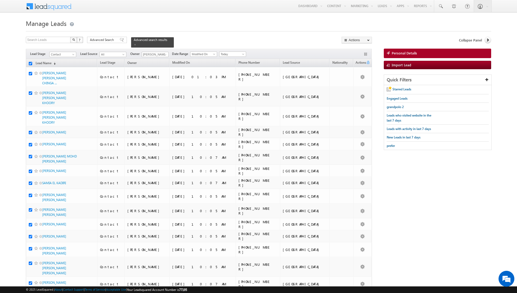
checkbox input "true"
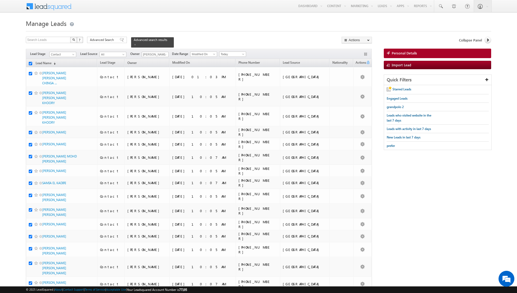
checkbox input "true"
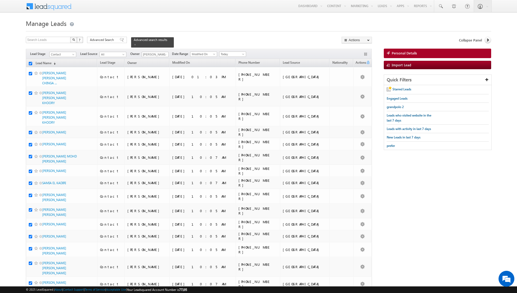
checkbox input "true"
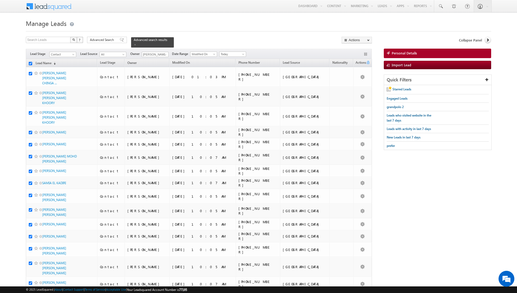
checkbox input "true"
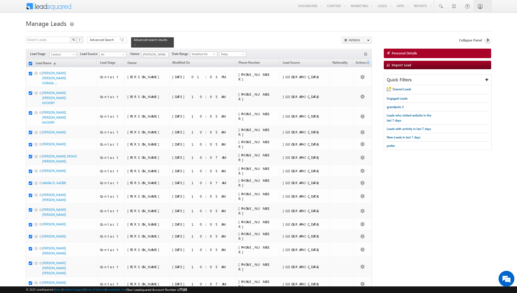
checkbox input "true"
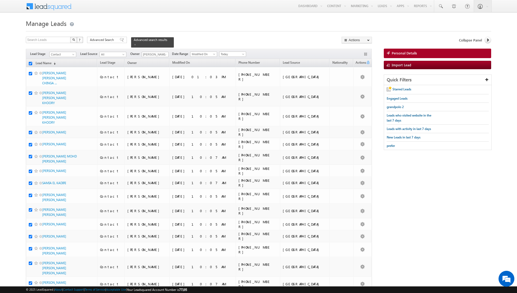
checkbox input "true"
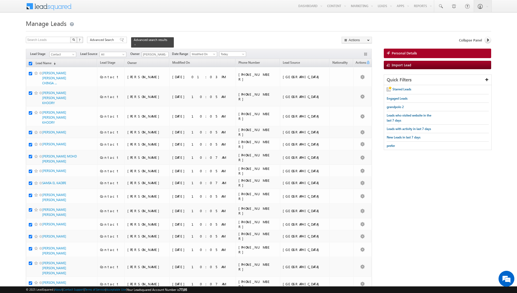
checkbox input "true"
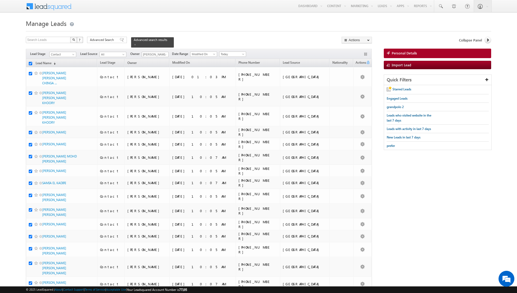
checkbox input "true"
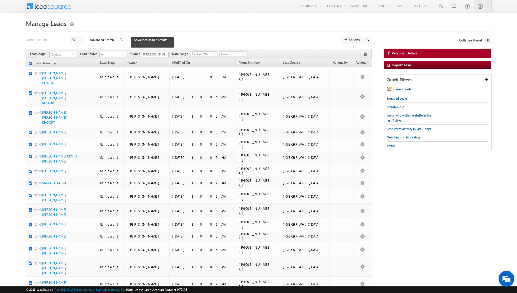
checkbox input "true"
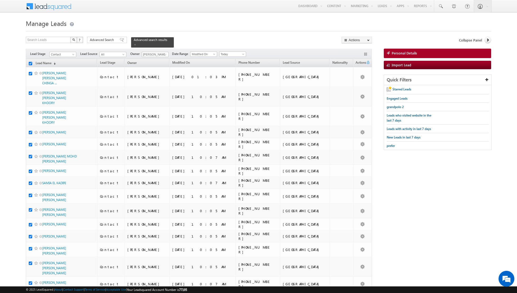
checkbox input "true"
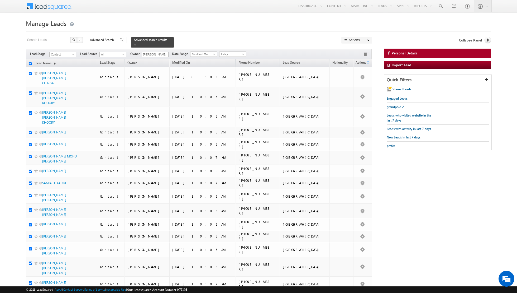
checkbox input "true"
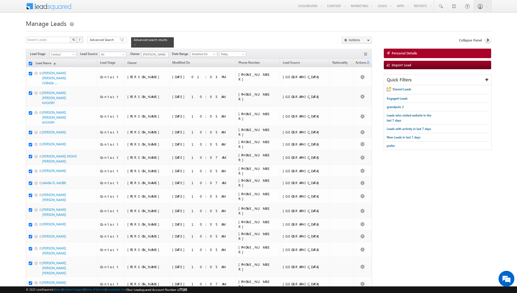
checkbox input "true"
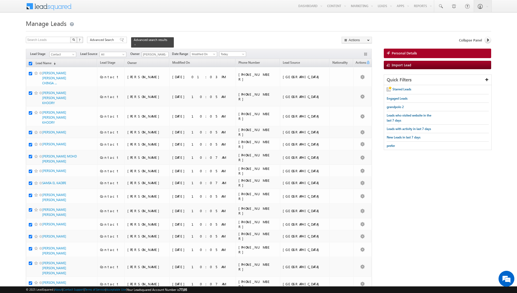
checkbox input "true"
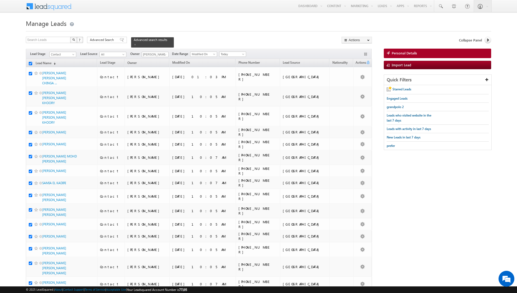
checkbox input "true"
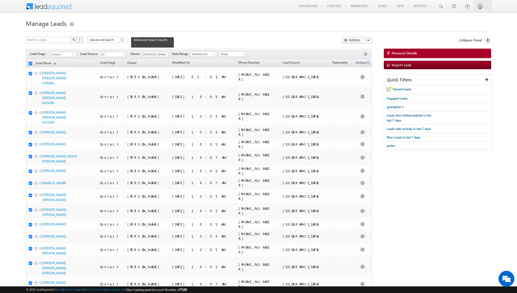
checkbox input "true"
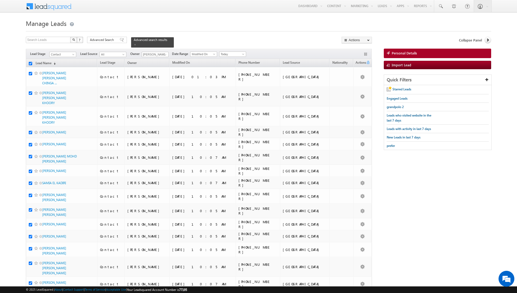
checkbox input "true"
click at [355, 86] on link "Change Owner" at bounding box center [357, 85] width 30 height 6
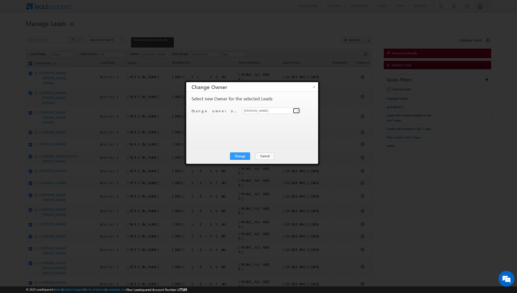
click at [295, 112] on link at bounding box center [296, 110] width 7 height 5
click at [265, 135] on link "Nandhana Anil nandhana.anil@indglobal.ae" at bounding box center [271, 136] width 57 height 10
type input "[PERSON_NAME] [PERSON_NAME]"
click at [240, 155] on button "Change" at bounding box center [240, 155] width 20 height 7
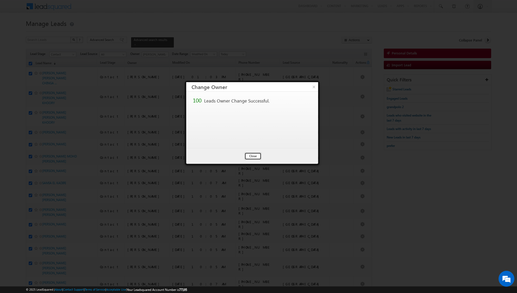
click at [254, 155] on button "Close" at bounding box center [253, 155] width 17 height 7
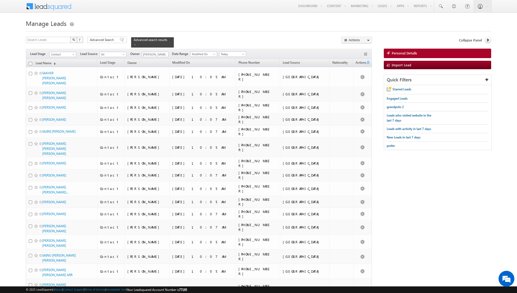
click at [31, 63] on input "checkbox" at bounding box center [30, 63] width 3 height 3
checkbox input "true"
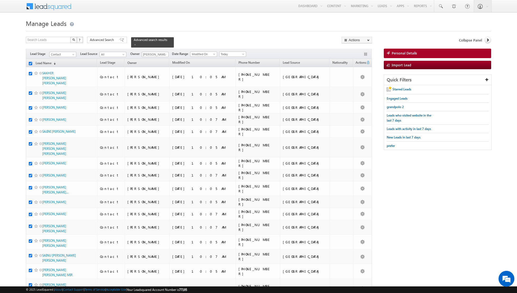
checkbox input "true"
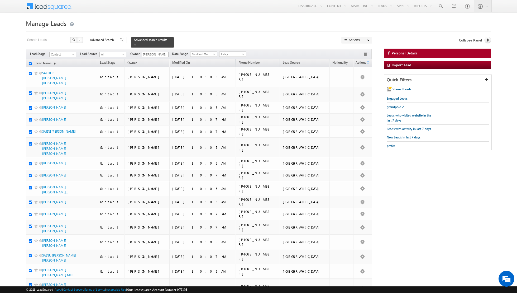
checkbox input "true"
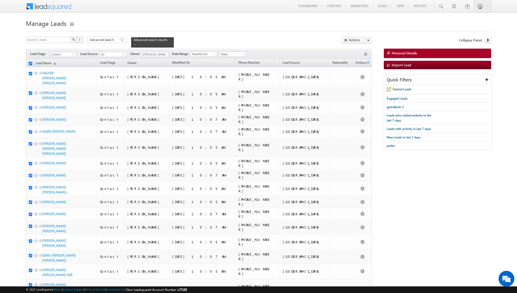
checkbox input "true"
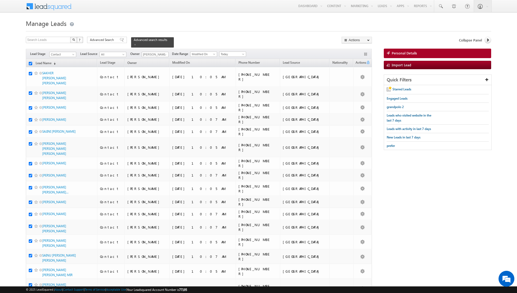
checkbox input "true"
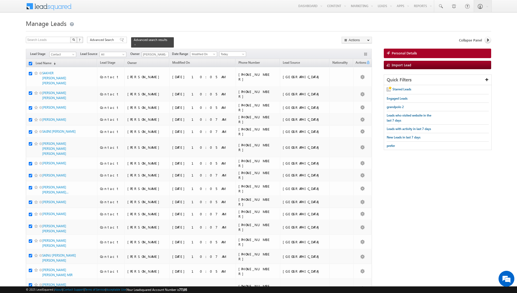
checkbox input "true"
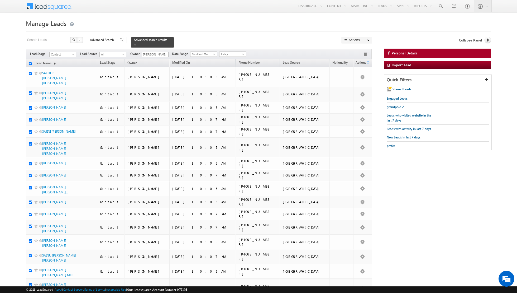
checkbox input "true"
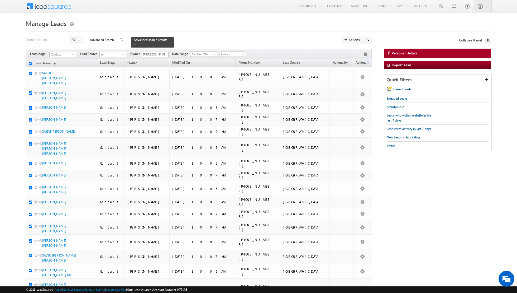
checkbox input "true"
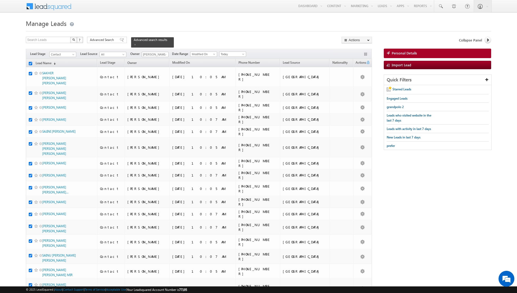
checkbox input "true"
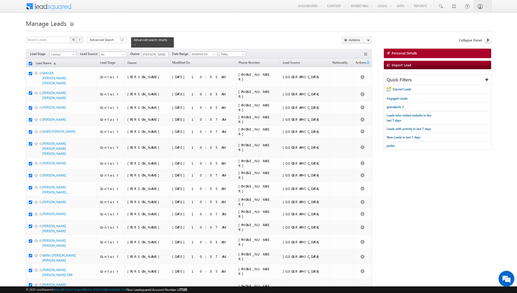
checkbox input "true"
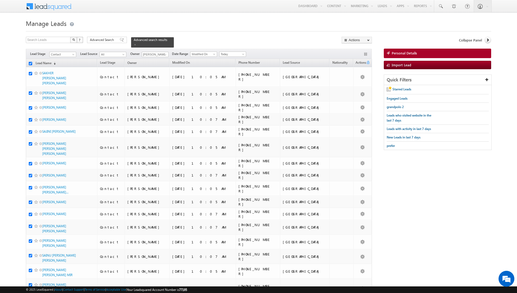
checkbox input "true"
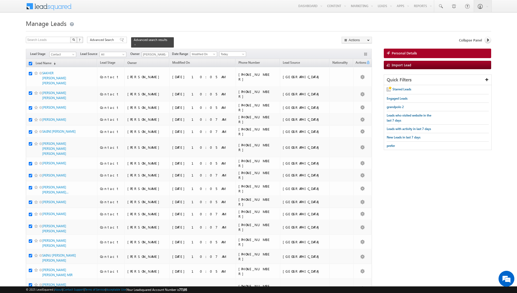
checkbox input "true"
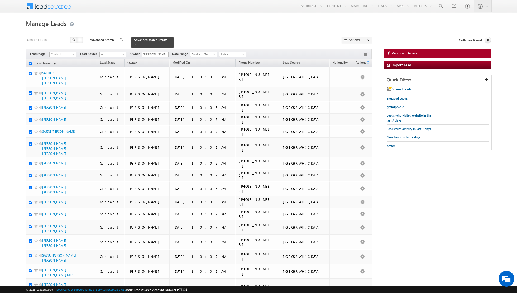
checkbox input "true"
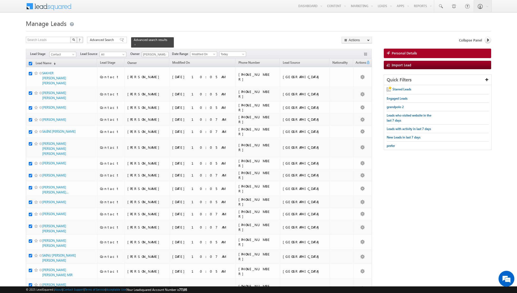
checkbox input "true"
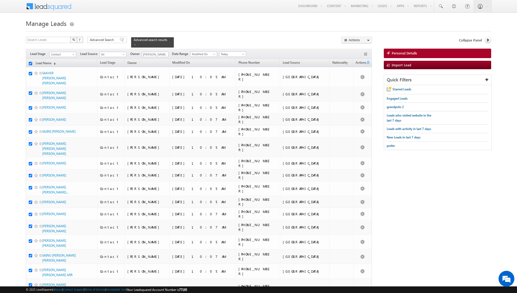
checkbox input "true"
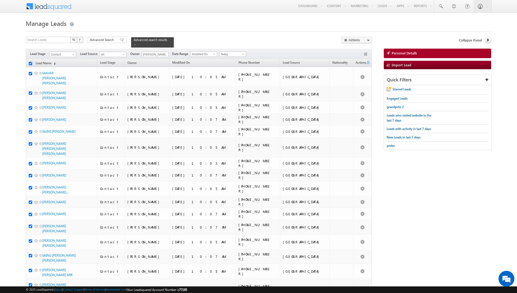
checkbox input "true"
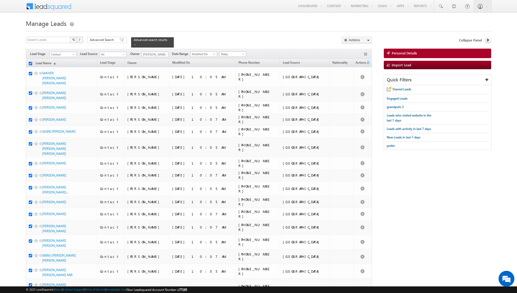
checkbox input "true"
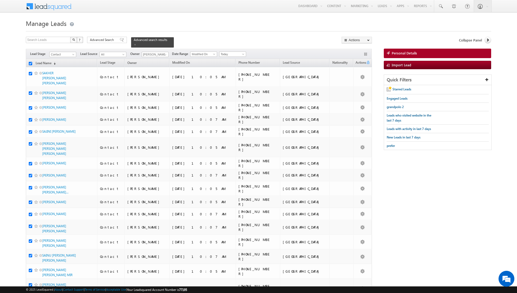
checkbox input "true"
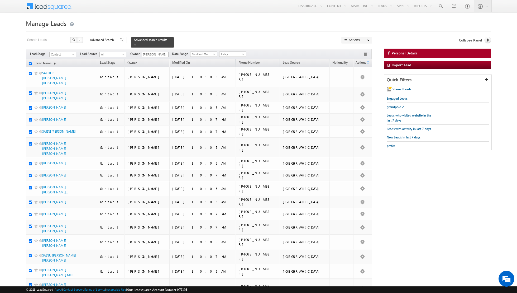
checkbox input "true"
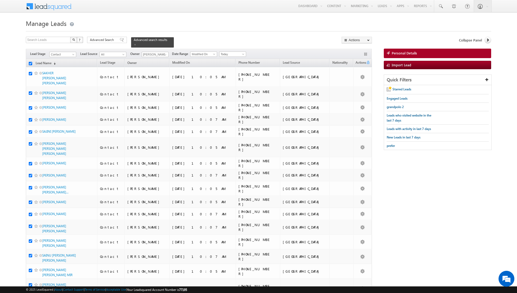
checkbox input "true"
click at [352, 84] on link "Change Owner" at bounding box center [357, 85] width 30 height 6
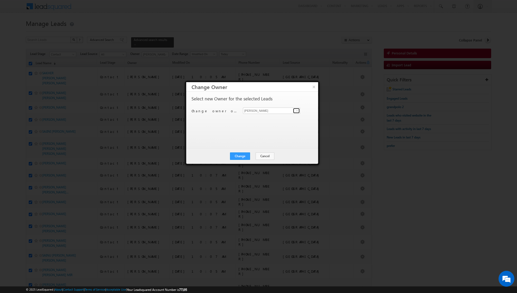
click at [298, 110] on span at bounding box center [297, 110] width 4 height 4
click at [262, 142] on span "[EMAIL_ADDRESS][DOMAIN_NAME]" at bounding box center [268, 144] width 47 height 4
click at [241, 156] on button "Change" at bounding box center [240, 155] width 20 height 7
click at [250, 155] on button "Close" at bounding box center [253, 155] width 17 height 7
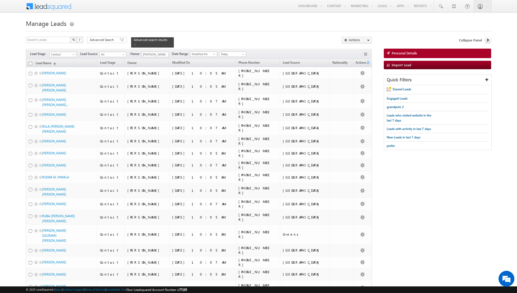
click at [30, 62] on input "checkbox" at bounding box center [30, 63] width 3 height 3
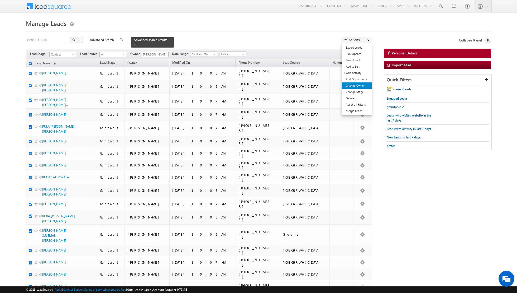
click at [357, 87] on link "Change Owner" at bounding box center [357, 85] width 30 height 6
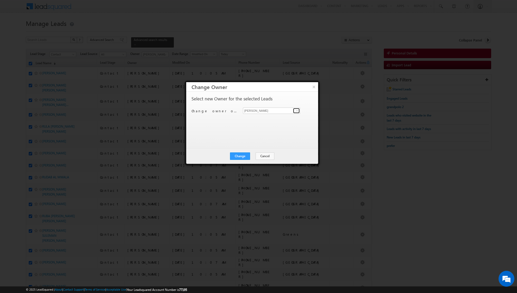
click at [295, 110] on span at bounding box center [297, 110] width 4 height 4
click at [261, 144] on link "Riya Raj riya.raj@indglobal.ae" at bounding box center [271, 145] width 57 height 10
click at [246, 156] on button "Change" at bounding box center [240, 155] width 20 height 7
click at [256, 155] on button "Close" at bounding box center [253, 155] width 17 height 7
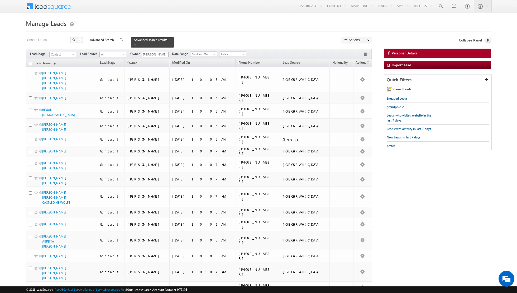
click at [31, 64] on input "checkbox" at bounding box center [30, 63] width 3 height 3
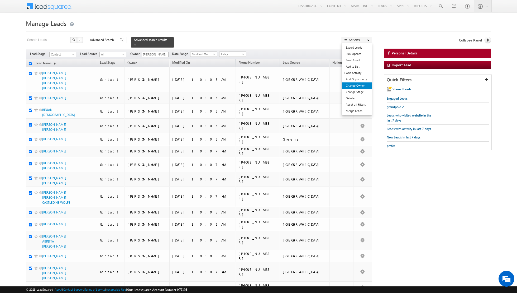
click at [353, 85] on link "Change Owner" at bounding box center [357, 85] width 30 height 6
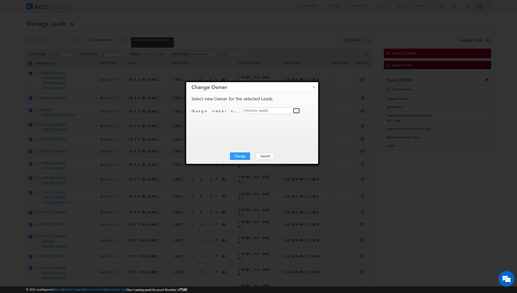
click at [294, 111] on link at bounding box center [296, 110] width 7 height 5
click at [255, 147] on span "[EMAIL_ADDRESS][PERSON_NAME][DOMAIN_NAME]" at bounding box center [268, 149] width 47 height 4
click at [234, 155] on button "Change" at bounding box center [240, 155] width 20 height 7
click at [253, 156] on button "Close" at bounding box center [253, 155] width 17 height 7
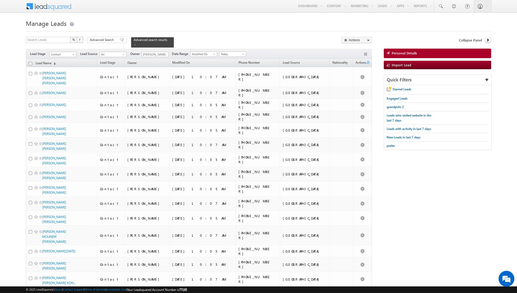
click at [31, 63] on input "checkbox" at bounding box center [30, 63] width 3 height 3
click at [134, 44] on span at bounding box center [135, 44] width 3 height 3
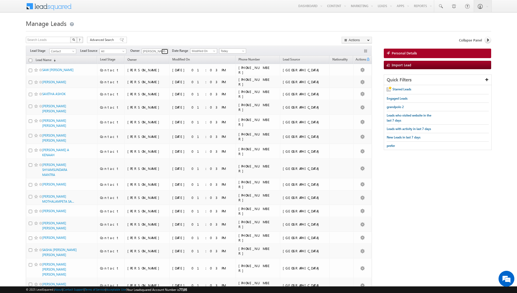
click at [163, 51] on span at bounding box center [165, 51] width 4 height 4
click at [157, 68] on link "[PERSON_NAME] [PERSON_NAME][EMAIL_ADDRESS][DOMAIN_NAME]" at bounding box center [168, 69] width 53 height 10
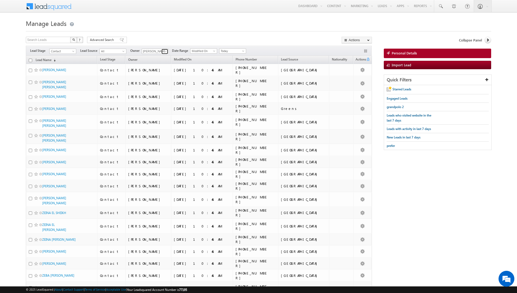
click at [161, 52] on link at bounding box center [164, 51] width 7 height 5
click at [146, 76] on link "Asma Kazi asma.kazi@indglobal.ae" at bounding box center [168, 79] width 53 height 10
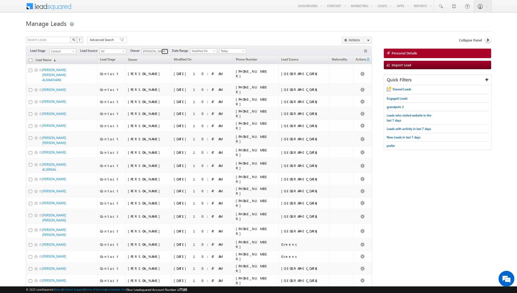
click at [165, 52] on span at bounding box center [165, 51] width 4 height 4
click at [153, 86] on link "Dinesh Kumar dinesh.kumar@indglobal.ae" at bounding box center [168, 88] width 53 height 10
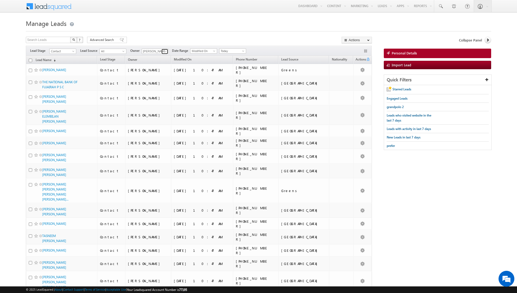
click at [164, 54] on link at bounding box center [164, 51] width 7 height 5
click at [160, 94] on link "[PERSON_NAME] [EMAIL_ADDRESS][PERSON_NAME][DOMAIN_NAME]" at bounding box center [168, 97] width 53 height 10
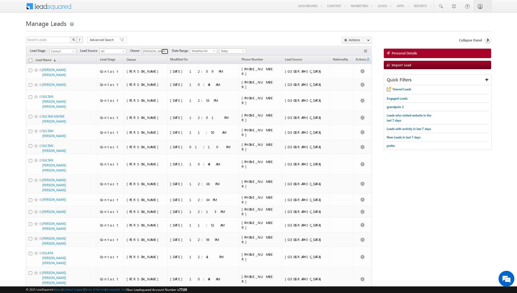
click at [164, 49] on span at bounding box center [165, 51] width 4 height 4
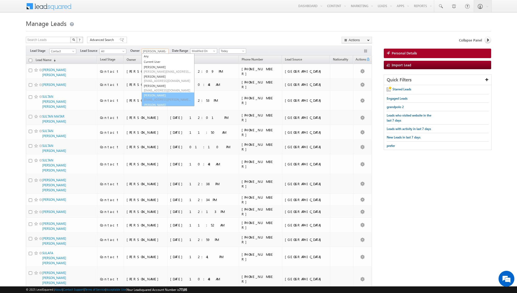
scroll to position [6, 0]
click at [161, 102] on span "[PERSON_NAME][EMAIL_ADDRESS][DOMAIN_NAME]" at bounding box center [167, 103] width 47 height 4
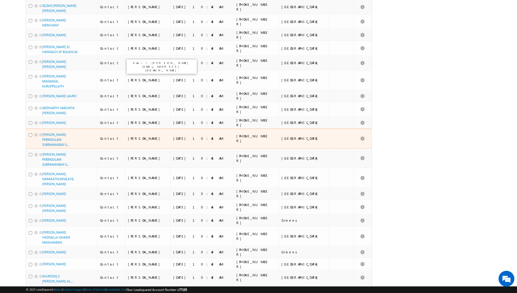
scroll to position [0, 0]
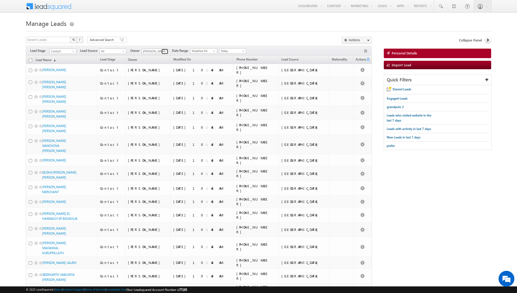
click at [164, 52] on span at bounding box center [165, 51] width 4 height 4
click at [162, 86] on link "Nandhana Anil nandhana.anil@indglobal.ae" at bounding box center [168, 89] width 53 height 10
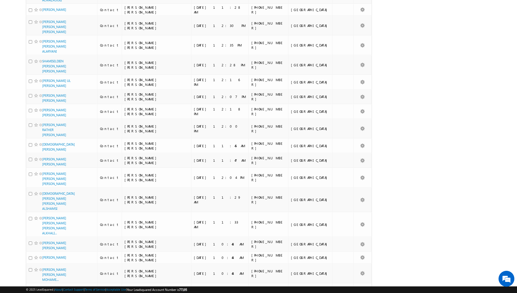
scroll to position [0, 0]
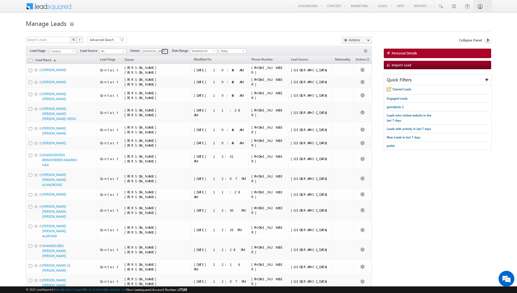
click at [164, 52] on span at bounding box center [165, 51] width 4 height 4
click at [162, 95] on span "[PERSON_NAME][EMAIL_ADDRESS][PERSON_NAME][DOMAIN_NAME]" at bounding box center [167, 97] width 47 height 4
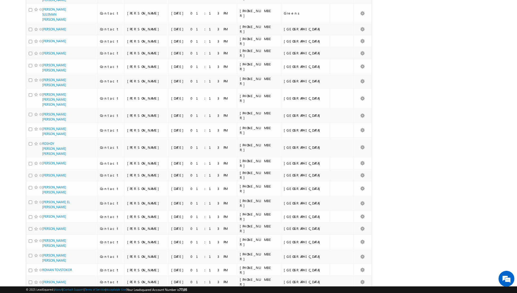
scroll to position [0, 0]
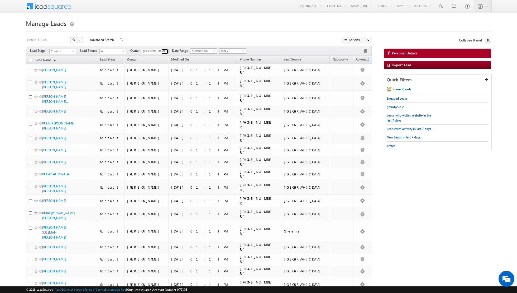
click at [165, 50] on span at bounding box center [165, 51] width 4 height 4
click at [154, 98] on link "Shiva Sisodia shiva.sisodia@indglobal.ae" at bounding box center [168, 101] width 53 height 10
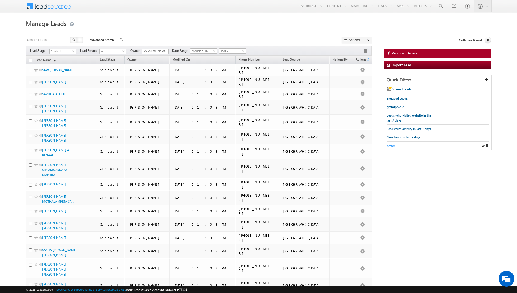
click at [390, 145] on span "prefer" at bounding box center [391, 145] width 8 height 4
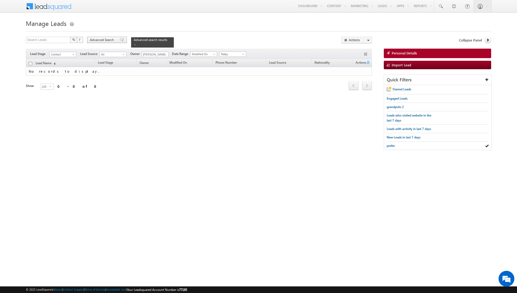
click at [120, 38] on span at bounding box center [122, 40] width 4 height 4
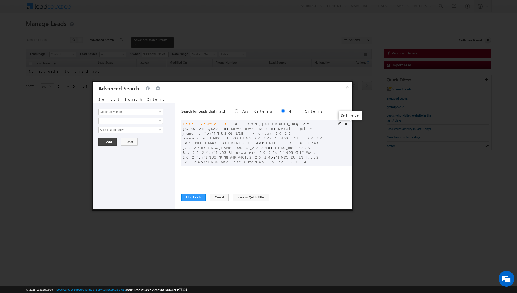
click at [346, 122] on span at bounding box center [346, 123] width 4 height 4
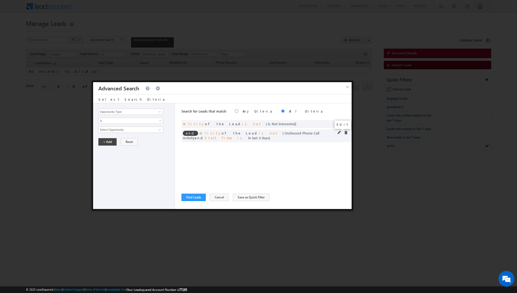
click at [339, 132] on span at bounding box center [340, 133] width 4 height 4
click at [141, 166] on input "3" at bounding box center [146, 165] width 33 height 6
click at [110, 180] on button "+ Add" at bounding box center [107, 179] width 18 height 7
click at [194, 197] on button "Find Leads" at bounding box center [193, 196] width 24 height 7
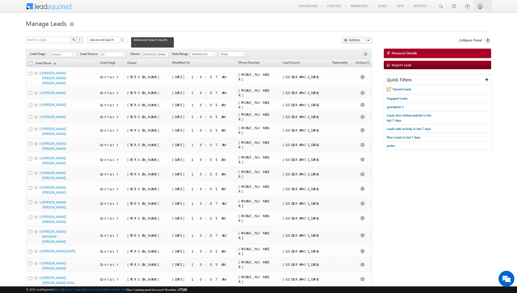
click at [30, 63] on input "checkbox" at bounding box center [30, 63] width 3 height 3
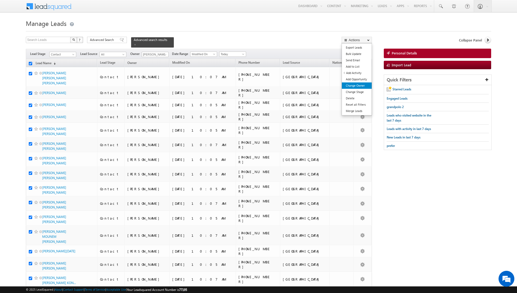
click at [353, 86] on link "Change Owner" at bounding box center [357, 85] width 30 height 6
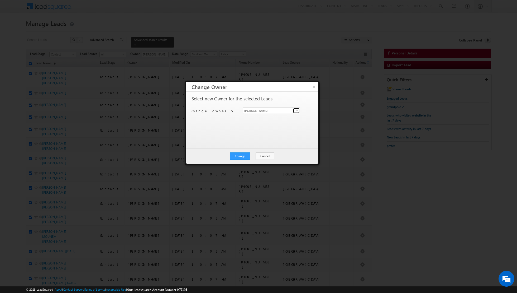
click at [294, 111] on link at bounding box center [296, 110] width 7 height 5
click at [258, 127] on span "[PERSON_NAME][EMAIL_ADDRESS][PERSON_NAME][DOMAIN_NAME]" at bounding box center [268, 129] width 47 height 4
click at [236, 159] on button "Change" at bounding box center [240, 155] width 20 height 7
click at [251, 153] on button "Close" at bounding box center [253, 155] width 17 height 7
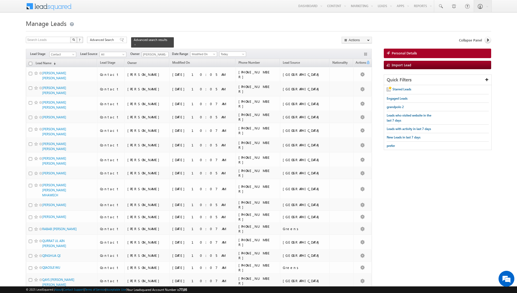
click at [31, 64] on input "checkbox" at bounding box center [30, 63] width 3 height 3
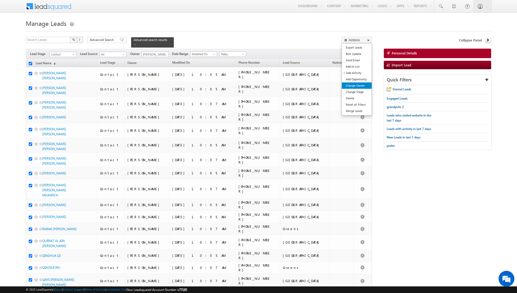
click at [353, 88] on link "Change Owner" at bounding box center [357, 85] width 30 height 6
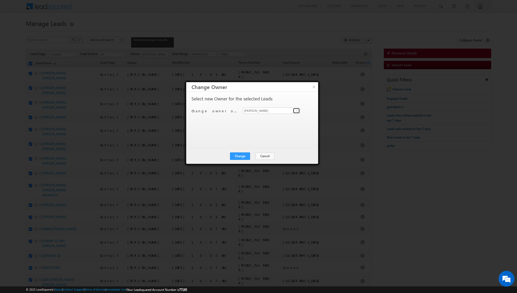
click at [297, 112] on span at bounding box center [297, 110] width 4 height 4
click at [273, 140] on span "[PERSON_NAME][EMAIL_ADDRESS][DOMAIN_NAME]" at bounding box center [268, 139] width 47 height 4
click at [243, 157] on button "Change" at bounding box center [240, 155] width 20 height 7
click at [256, 155] on button "Close" at bounding box center [253, 155] width 17 height 7
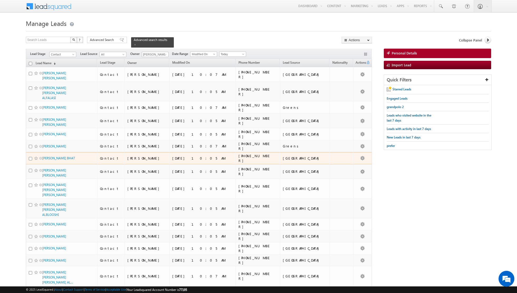
click at [256, 155] on td "[PHONE_NUMBER]" at bounding box center [258, 158] width 44 height 12
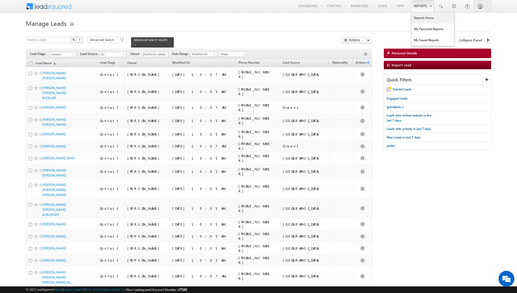
click at [425, 17] on link "Reports Home" at bounding box center [433, 17] width 42 height 11
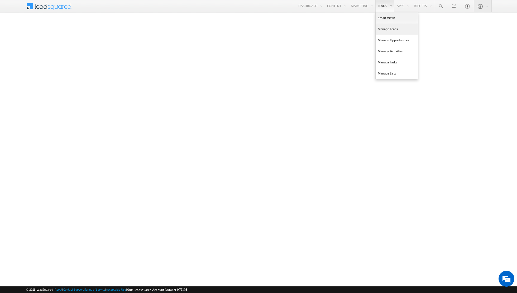
click at [390, 30] on link "Manage Leads" at bounding box center [397, 28] width 42 height 11
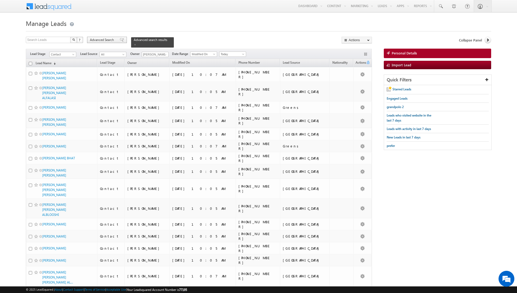
click at [120, 41] on span at bounding box center [122, 40] width 4 height 4
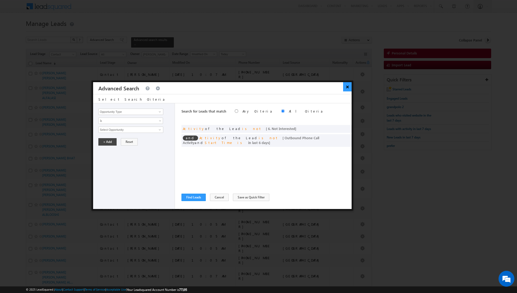
click at [346, 88] on button "×" at bounding box center [347, 86] width 9 height 9
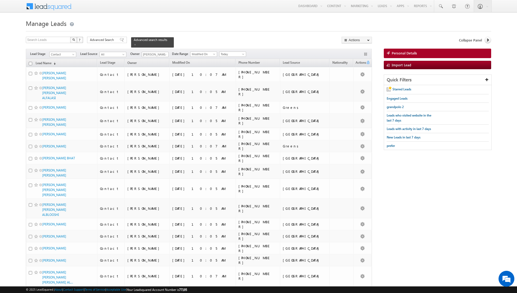
click at [31, 63] on input "checkbox" at bounding box center [30, 63] width 3 height 3
checkbox input "true"
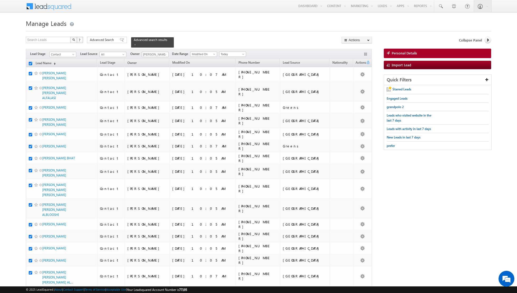
checkbox input "true"
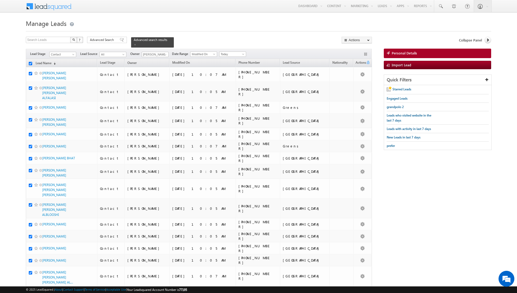
checkbox input "true"
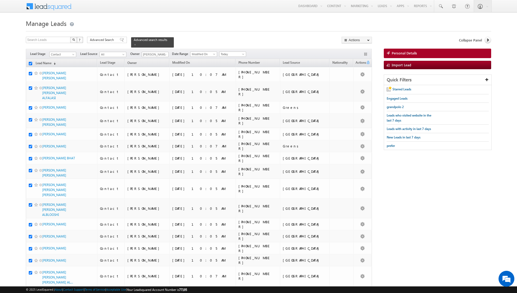
checkbox input "true"
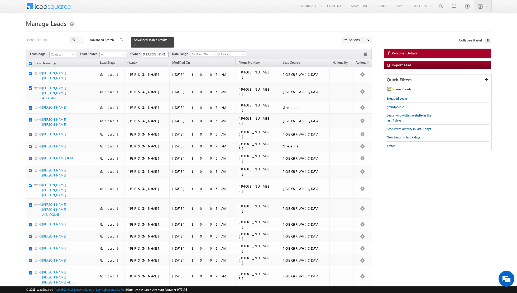
checkbox input "true"
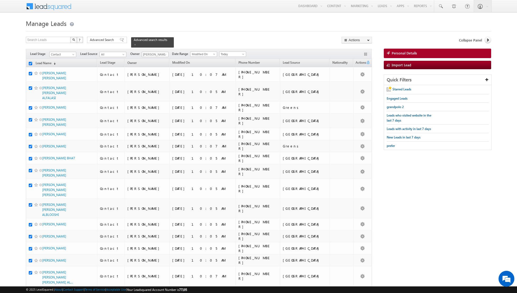
checkbox input "true"
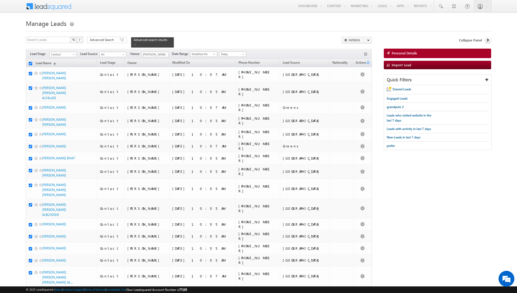
checkbox input "true"
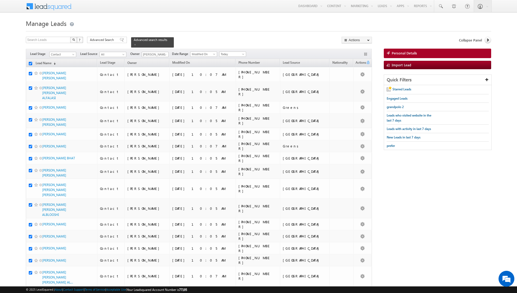
checkbox input "true"
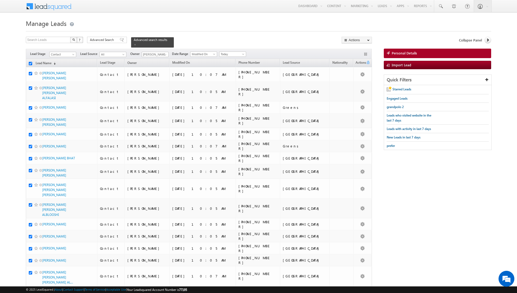
checkbox input "true"
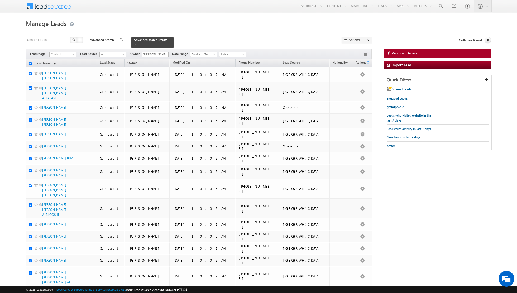
checkbox input "true"
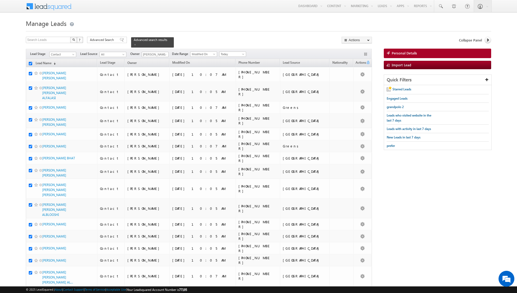
checkbox input "true"
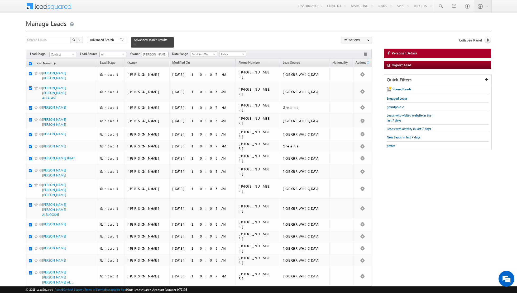
checkbox input "true"
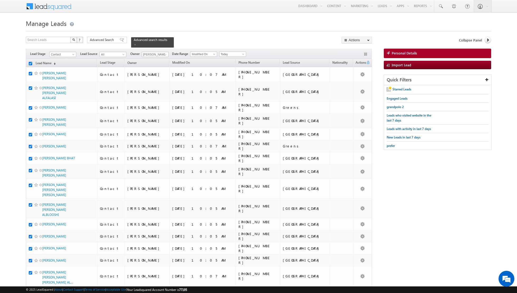
checkbox input "true"
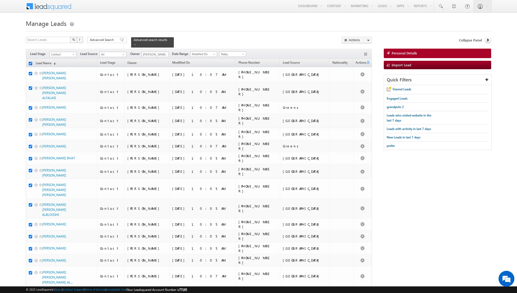
checkbox input "true"
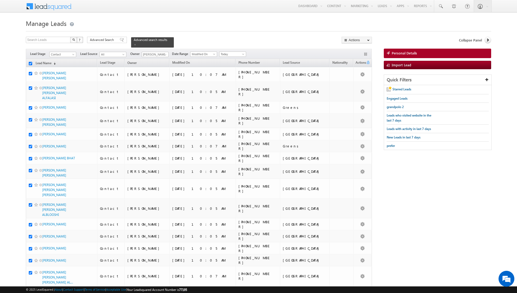
checkbox input "true"
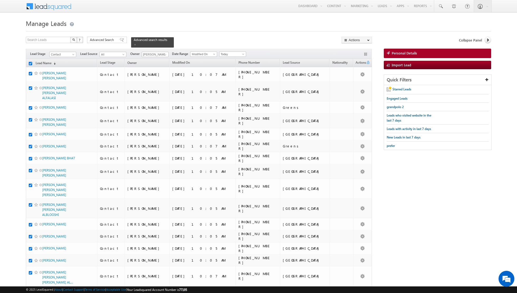
checkbox input "true"
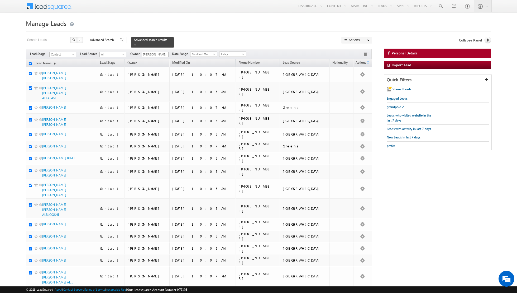
checkbox input "true"
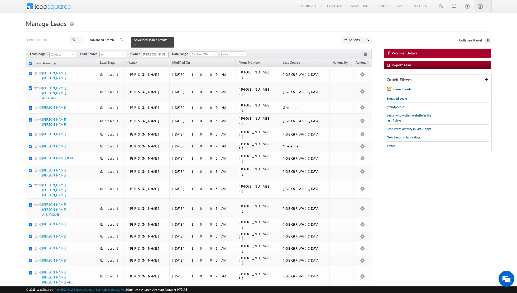
checkbox input "true"
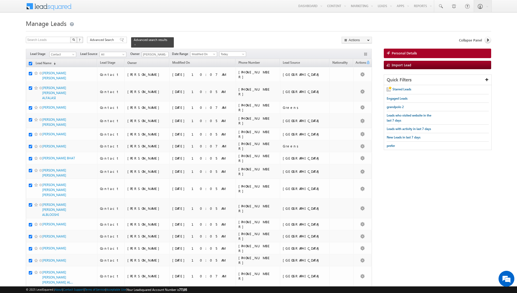
checkbox input "true"
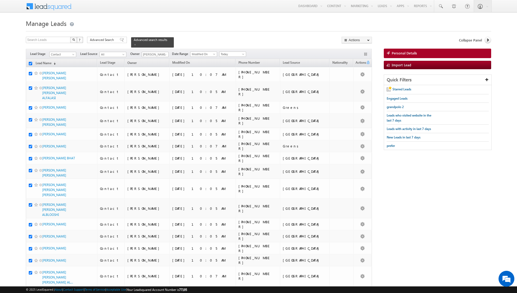
checkbox input "true"
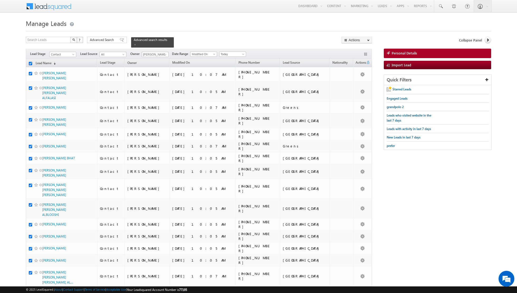
checkbox input "true"
click at [355, 86] on link "Change Owner" at bounding box center [357, 85] width 30 height 6
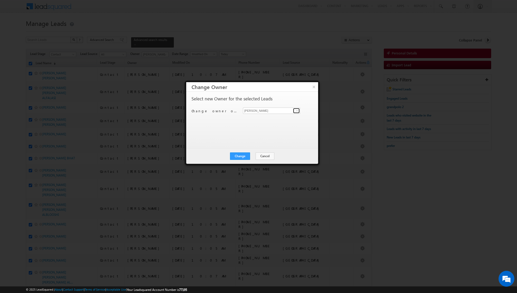
click at [295, 111] on span at bounding box center [297, 110] width 4 height 4
click at [256, 144] on link "[PERSON_NAME] [EMAIL_ADDRESS][PERSON_NAME][DOMAIN_NAME]" at bounding box center [271, 146] width 57 height 10
type input "[PERSON_NAME]"
click at [242, 156] on button "Change" at bounding box center [240, 155] width 20 height 7
click at [252, 154] on button "Close" at bounding box center [253, 155] width 17 height 7
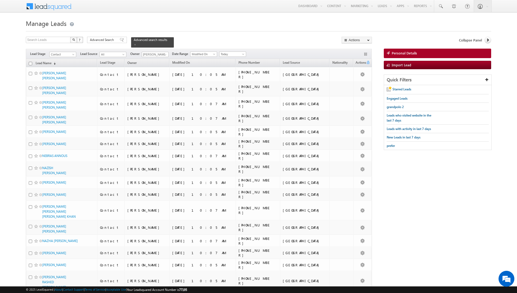
click at [31, 63] on input "checkbox" at bounding box center [30, 63] width 3 height 3
checkbox input "true"
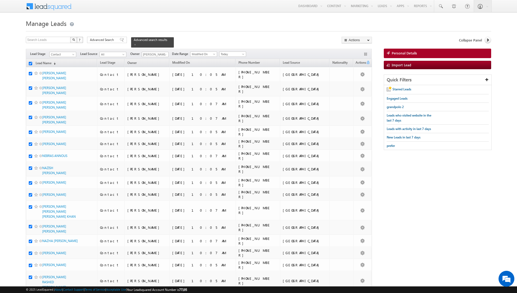
checkbox input "true"
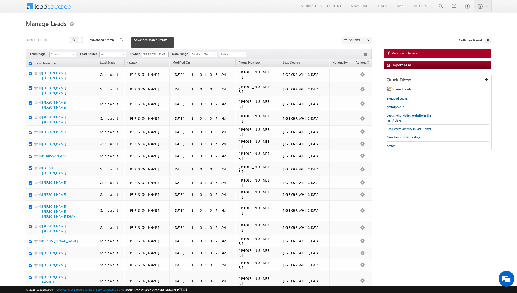
checkbox input "true"
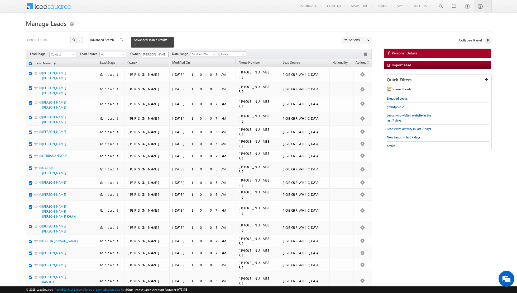
checkbox input "true"
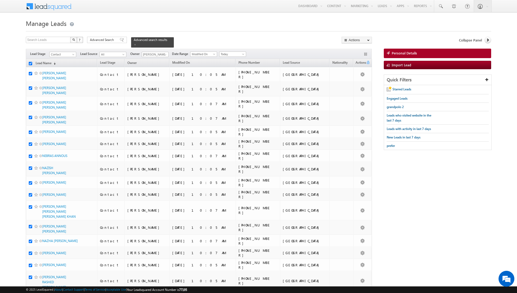
checkbox input "true"
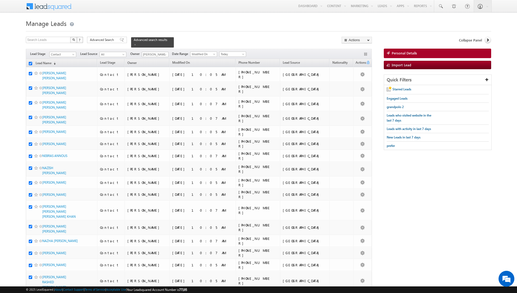
checkbox input "true"
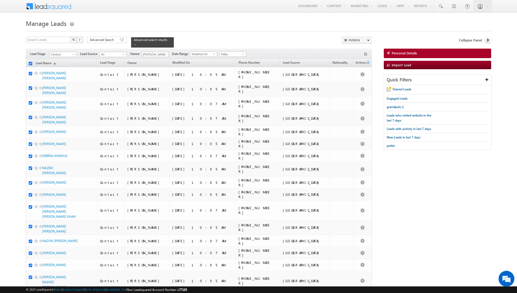
checkbox input "true"
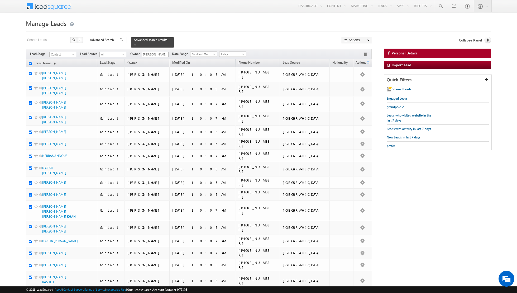
checkbox input "true"
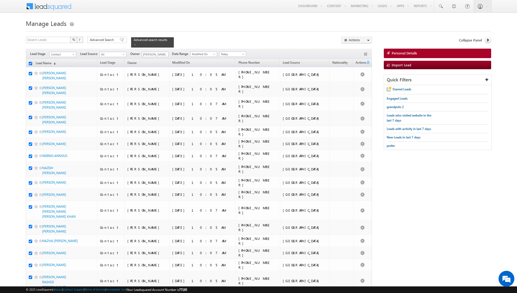
checkbox input "true"
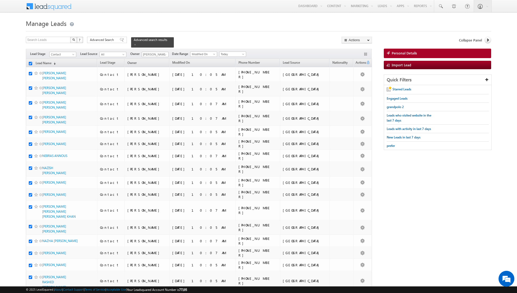
checkbox input "true"
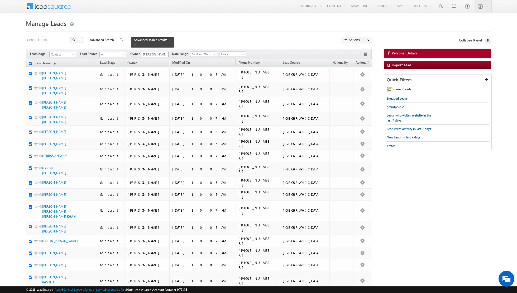
checkbox input "true"
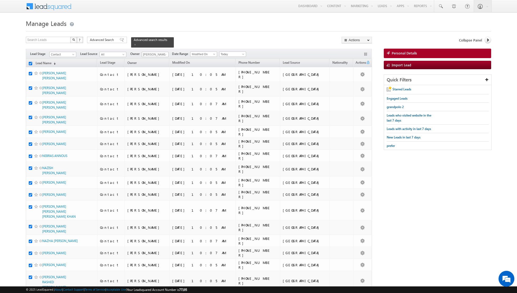
checkbox input "true"
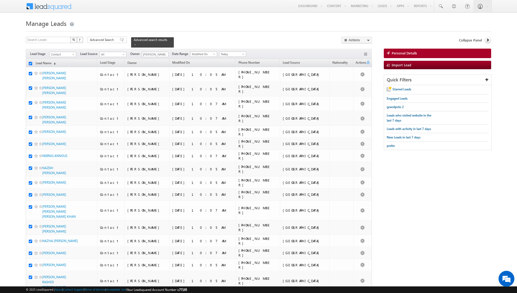
checkbox input "true"
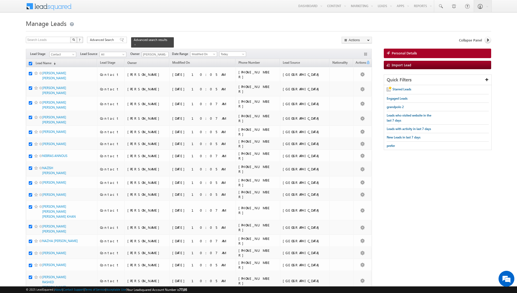
checkbox input "true"
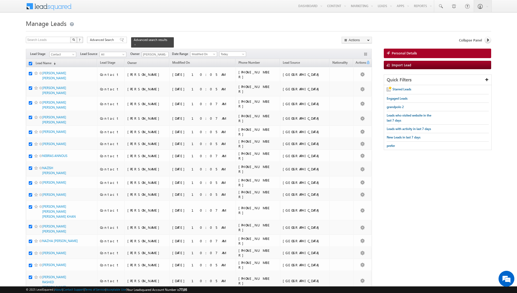
checkbox input "true"
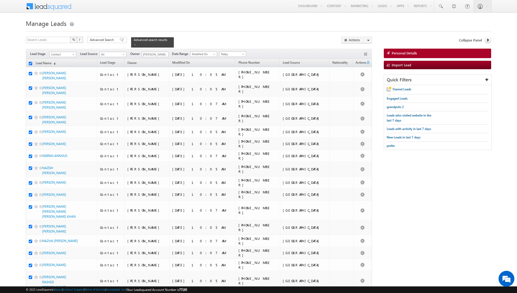
checkbox input "true"
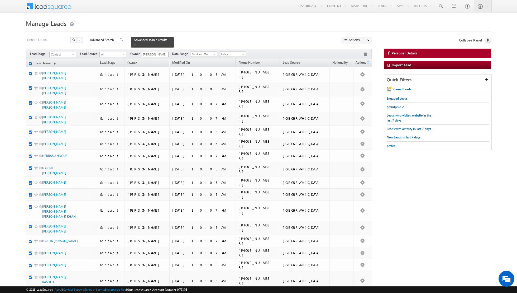
checkbox input "true"
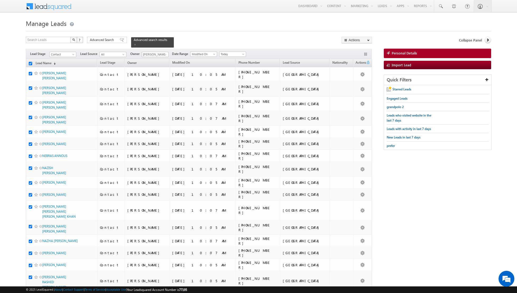
checkbox input "true"
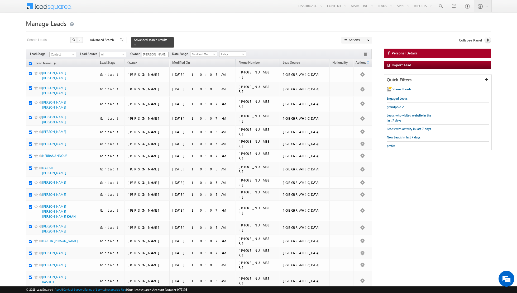
checkbox input "true"
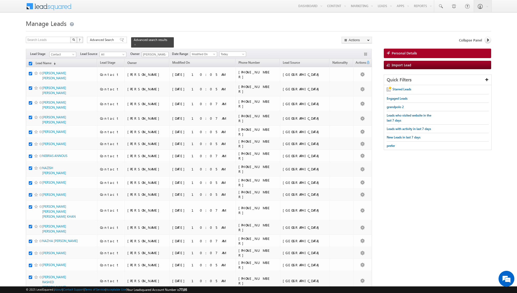
checkbox input "true"
click at [353, 86] on link "Change Owner" at bounding box center [357, 85] width 30 height 6
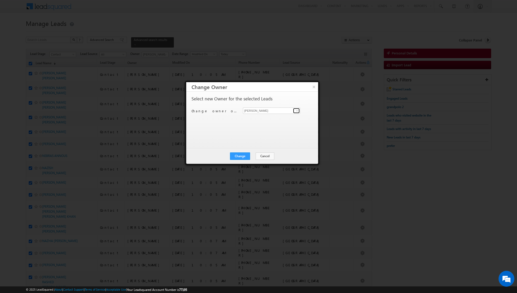
click at [296, 110] on span at bounding box center [297, 110] width 4 height 4
click at [257, 145] on link "[PERSON_NAME] [EMAIL_ADDRESS][PERSON_NAME][DOMAIN_NAME]" at bounding box center [271, 146] width 57 height 10
click at [240, 154] on button "Change" at bounding box center [240, 155] width 20 height 7
click at [252, 154] on button "Close" at bounding box center [253, 155] width 17 height 7
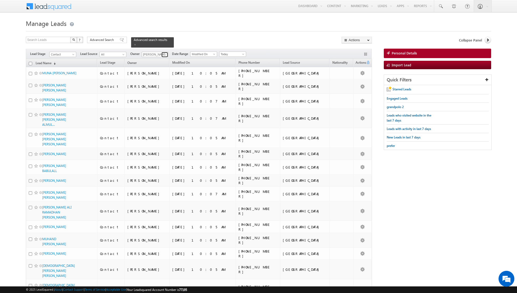
click at [163, 54] on span at bounding box center [165, 54] width 4 height 4
click at [161, 76] on link "[PERSON_NAME] [PERSON_NAME][EMAIL_ADDRESS][DOMAIN_NAME]" at bounding box center [168, 72] width 53 height 10
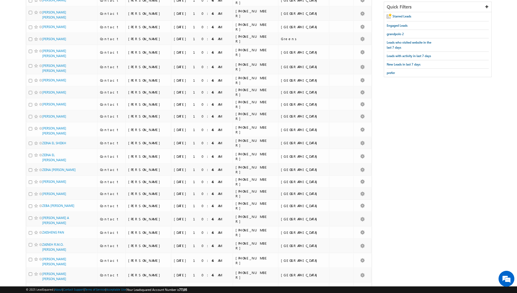
scroll to position [44, 0]
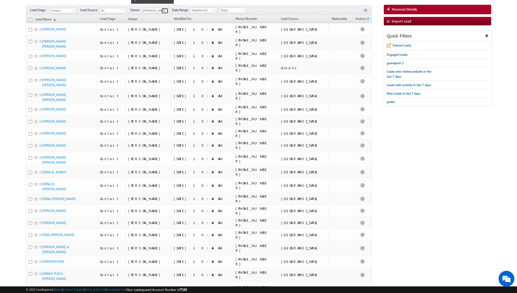
click at [164, 9] on span at bounding box center [165, 11] width 4 height 4
click at [152, 61] on span "[EMAIL_ADDRESS][PERSON_NAME][DOMAIN_NAME]" at bounding box center [167, 63] width 47 height 4
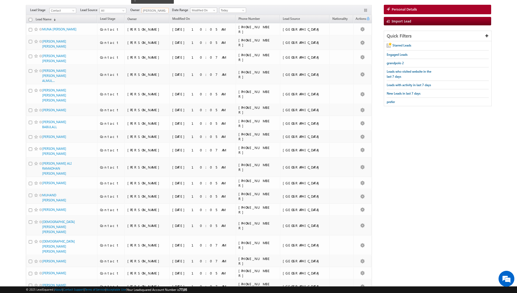
click at [31, 19] on input "checkbox" at bounding box center [30, 19] width 3 height 3
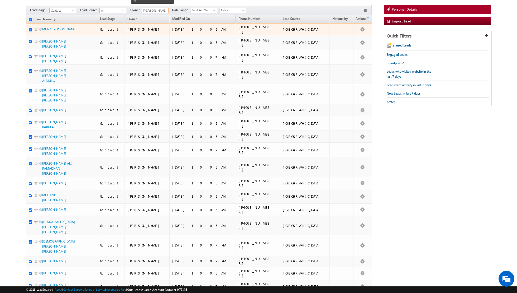
scroll to position [0, 0]
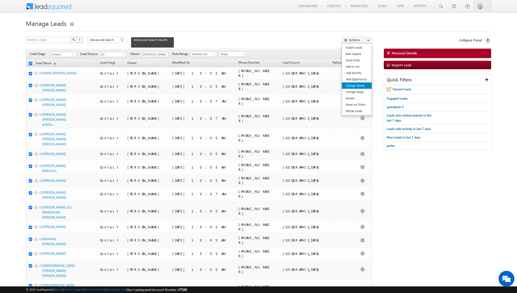
click at [353, 84] on link "Change Owner" at bounding box center [357, 85] width 30 height 6
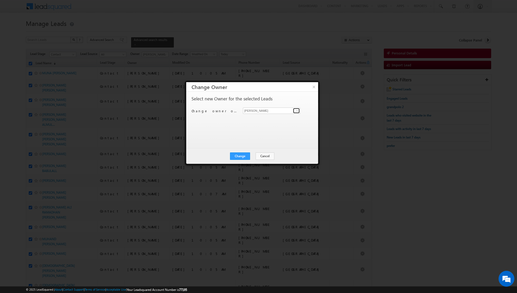
click at [294, 111] on link at bounding box center [296, 110] width 7 height 5
click at [264, 118] on span "[PERSON_NAME][EMAIL_ADDRESS][DOMAIN_NAME]" at bounding box center [268, 120] width 47 height 4
click at [240, 156] on button "Change" at bounding box center [240, 155] width 20 height 7
click at [252, 154] on button "Close" at bounding box center [253, 155] width 17 height 7
